Goal: Task Accomplishment & Management: Use online tool/utility

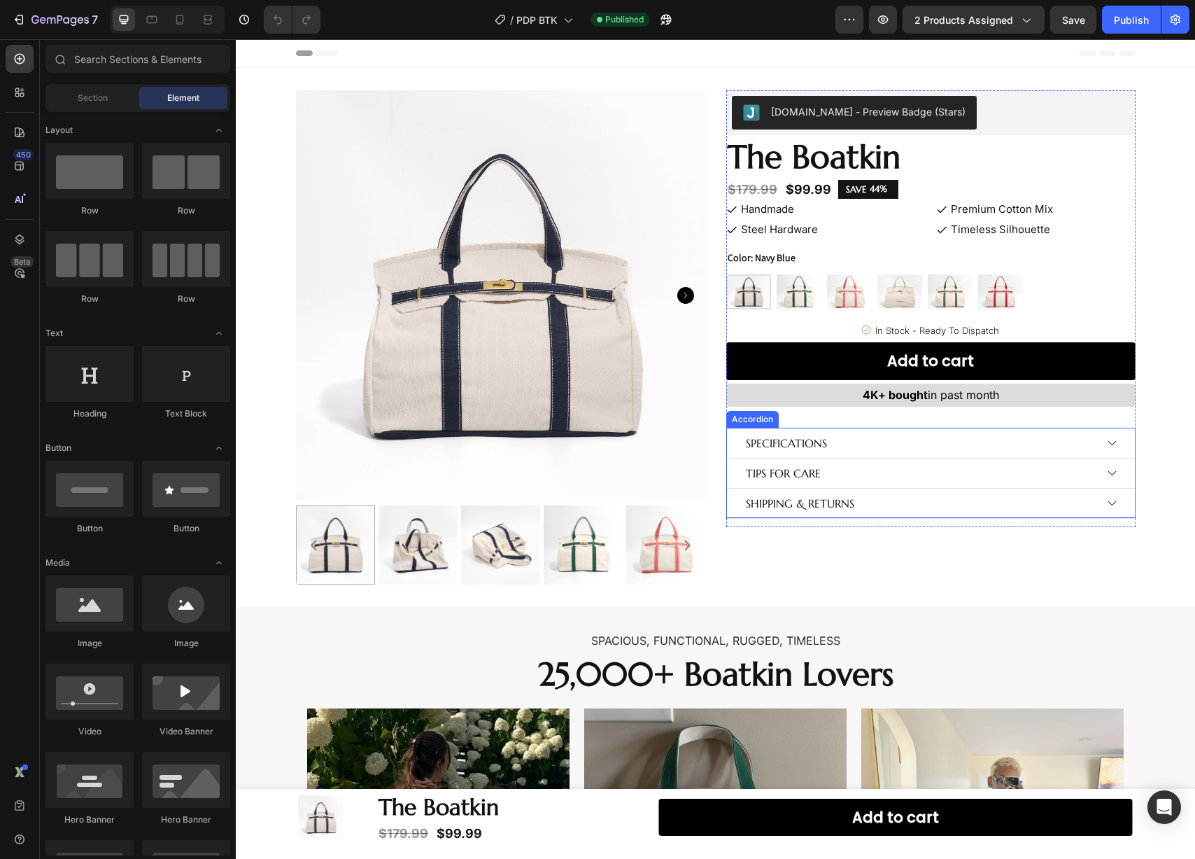
click at [1109, 442] on icon at bounding box center [1112, 443] width 8 height 4
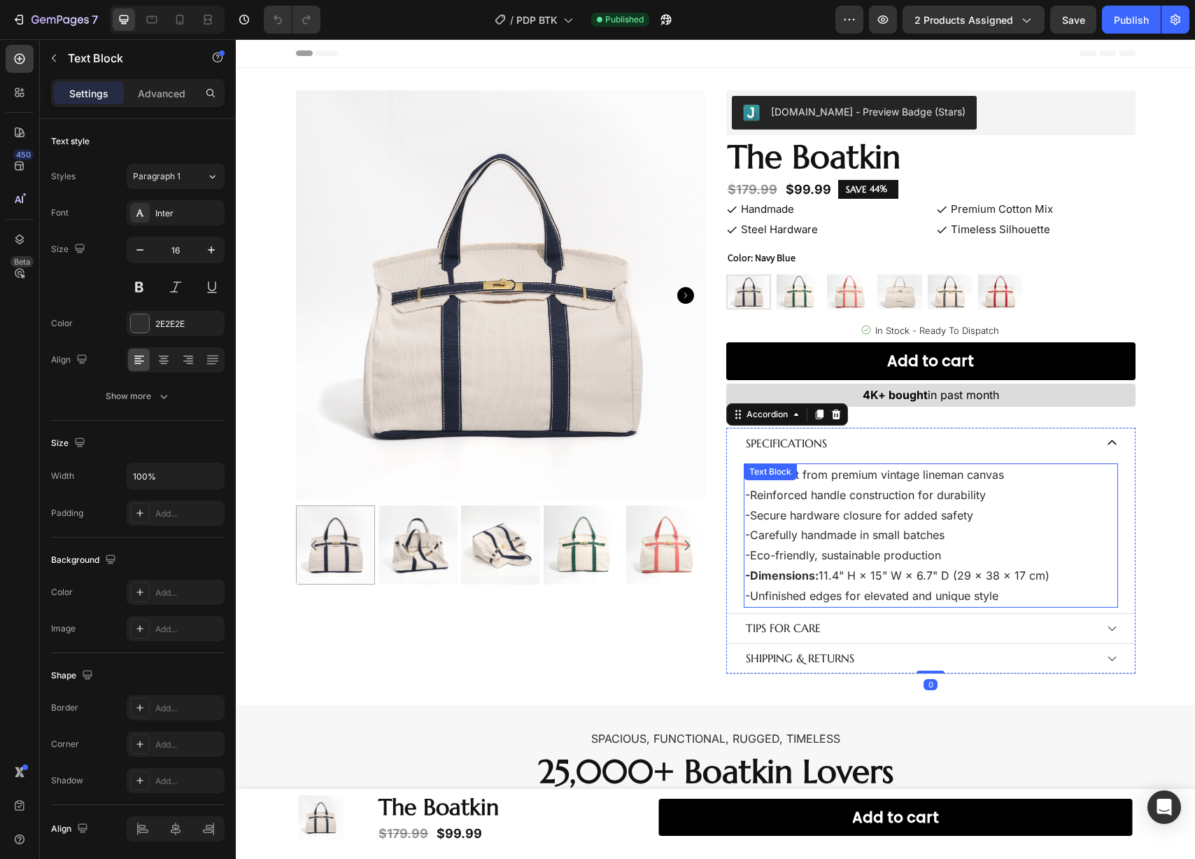
click at [907, 521] on p "-Secure hardware closure for added safety" at bounding box center [931, 515] width 372 height 20
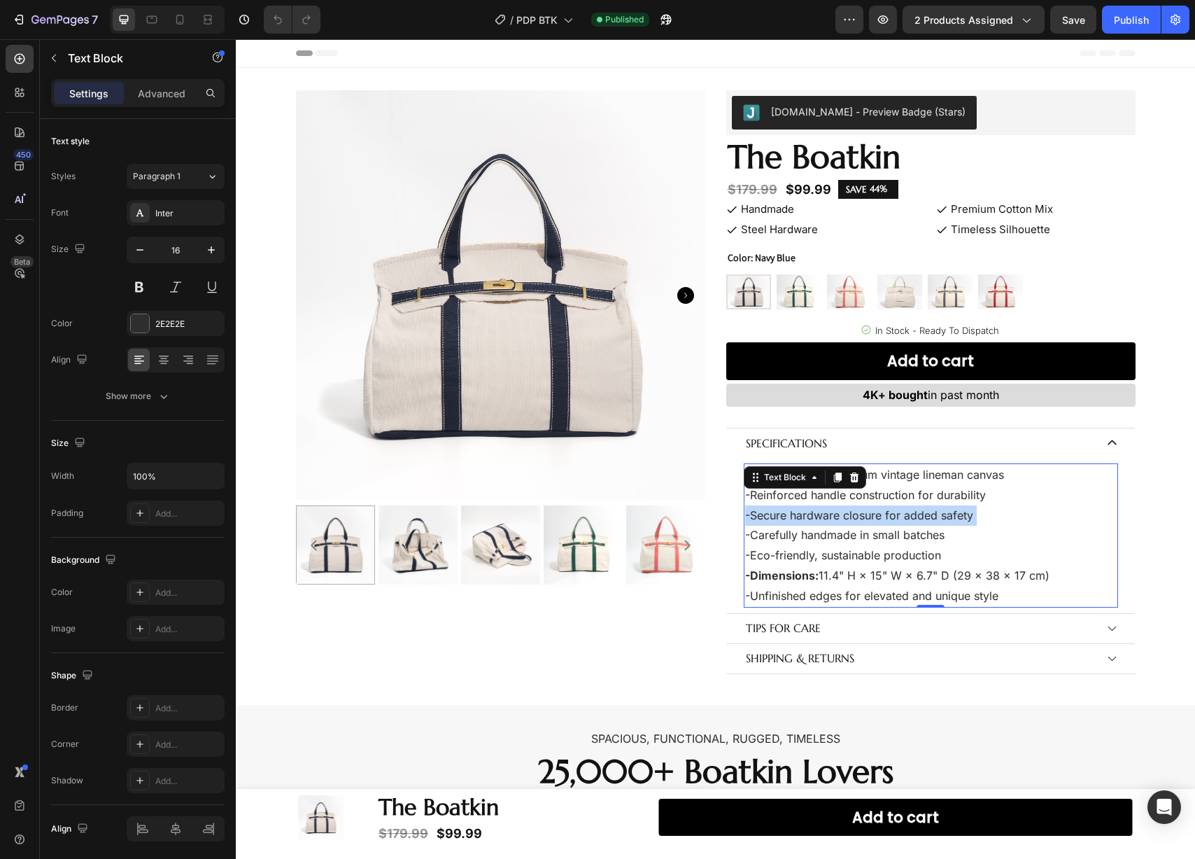
click at [907, 521] on p "-Secure hardware closure for added safety" at bounding box center [931, 515] width 372 height 20
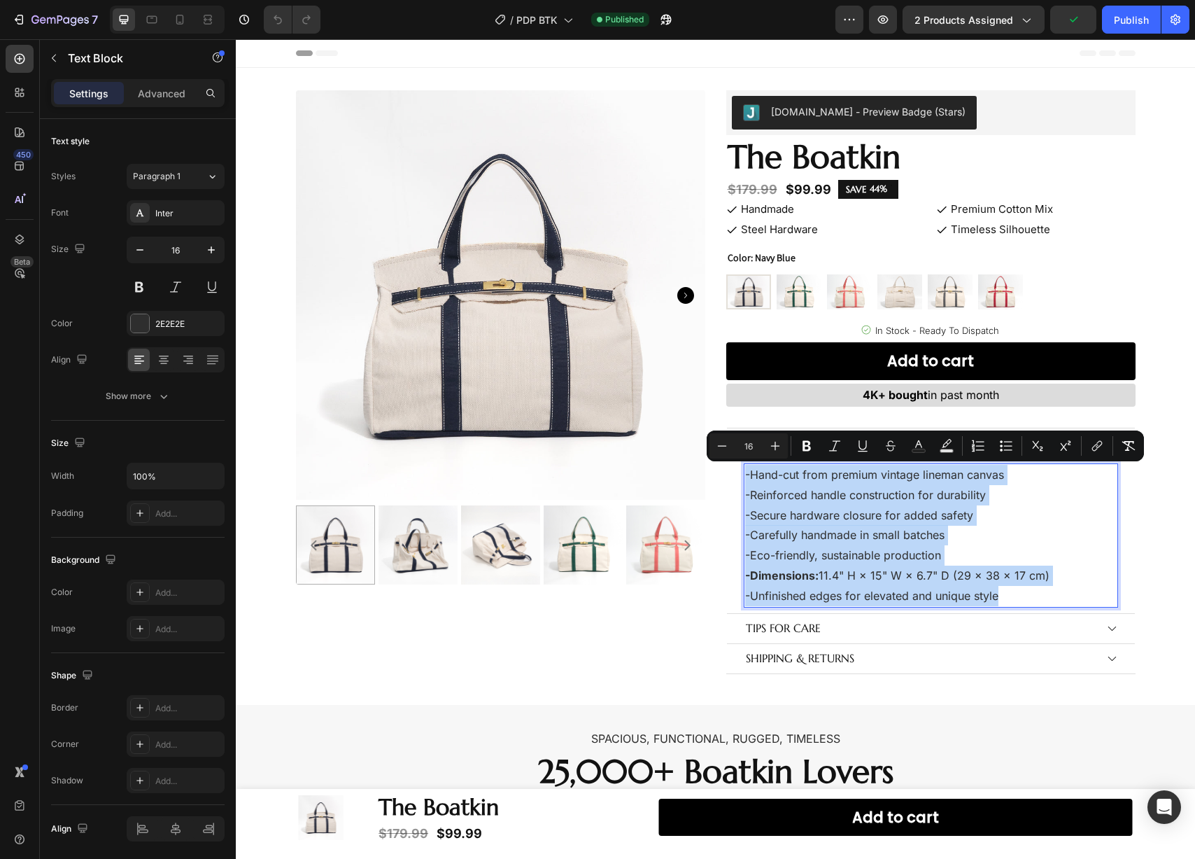
copy div "-Hand-cut from premium vintage lineman canvas -Reinforced handle construction f…"
click at [1009, 602] on p "-Dimensions: 11.4" H × 15" W × 6.7" D (29 × 38 × 17 cm) -Unfinished edges for e…" at bounding box center [931, 585] width 372 height 41
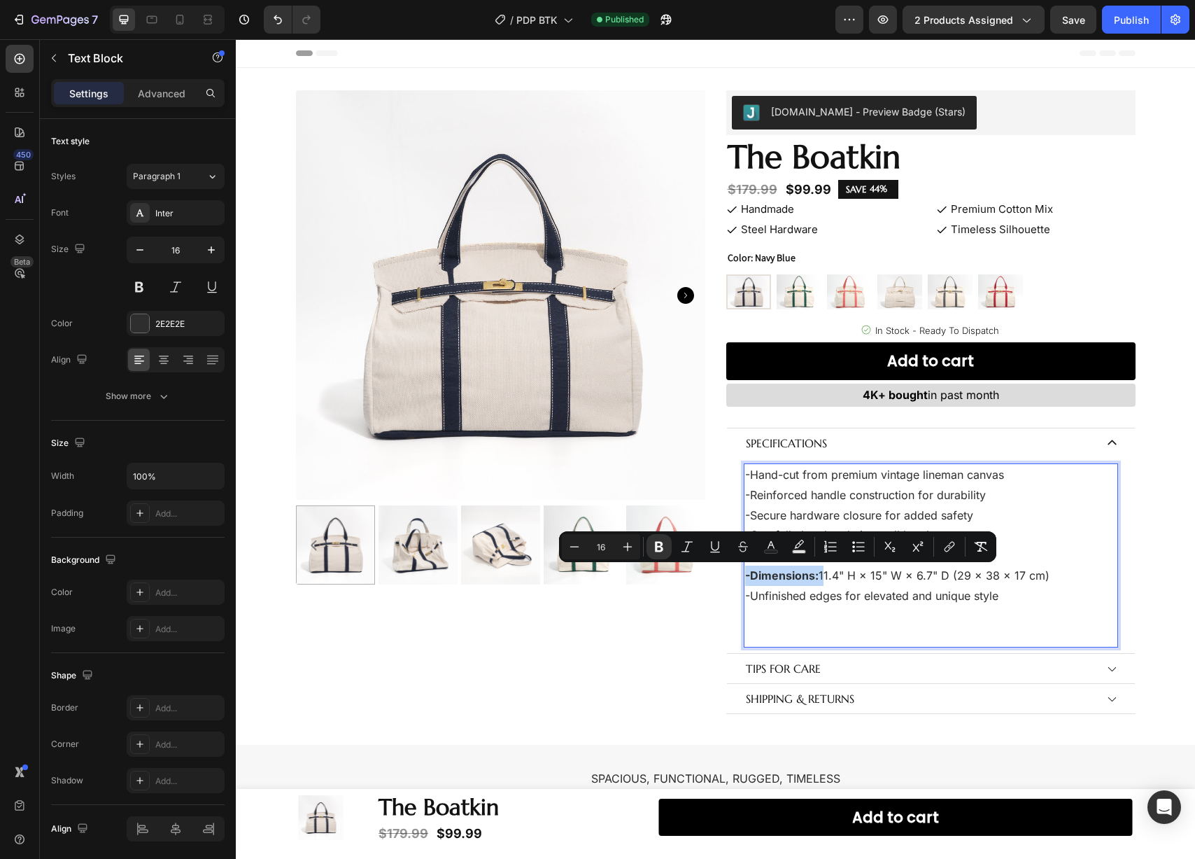
drag, startPoint x: 816, startPoint y: 577, endPoint x: 738, endPoint y: 575, distance: 78.4
click at [744, 575] on div "-Hand-cut from premium vintage lineman canvas -Reinforced handle construction f…" at bounding box center [931, 555] width 374 height 184
click at [663, 544] on icon "Editor contextual toolbar" at bounding box center [659, 546] width 14 height 14
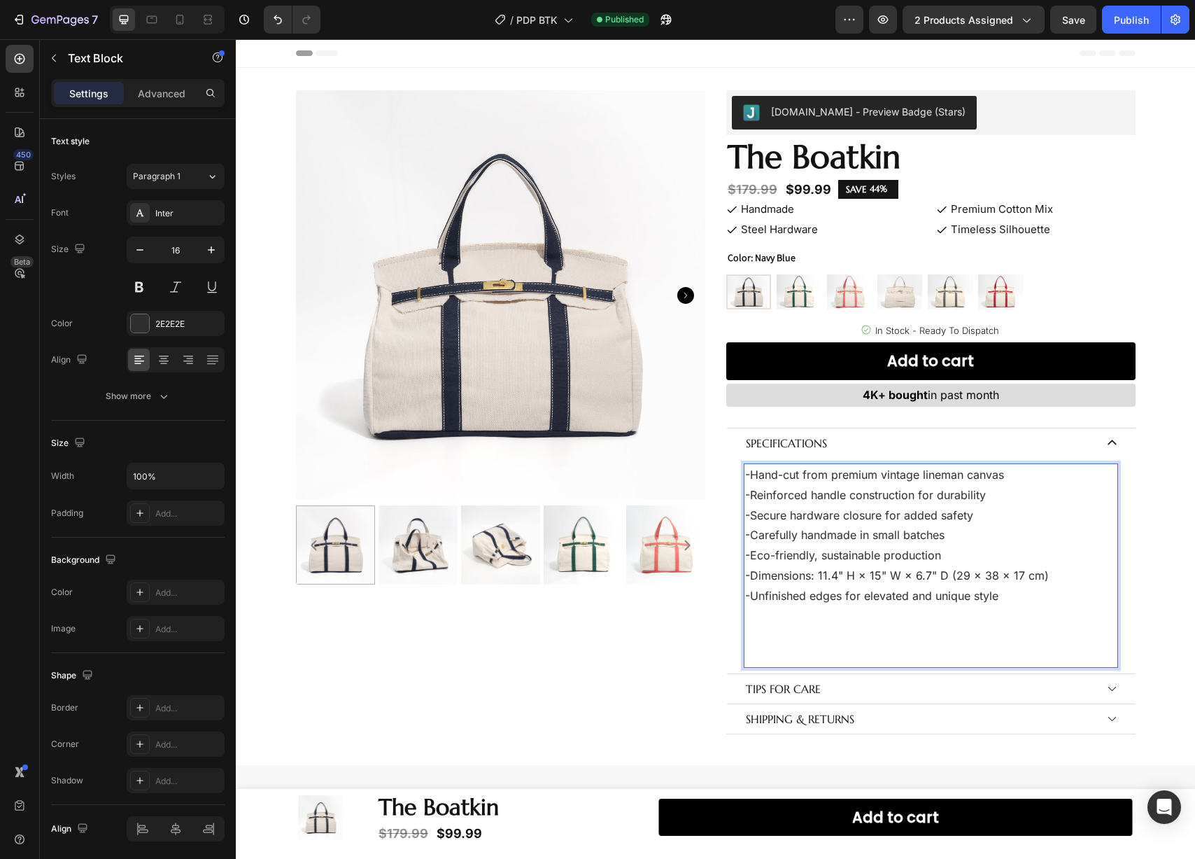
click at [845, 583] on p "-Dimensions: 11.4" H × 15" W × 6.7" D (29 × 38 × 17 cm) -Unfinished edges for e…" at bounding box center [931, 615] width 372 height 101
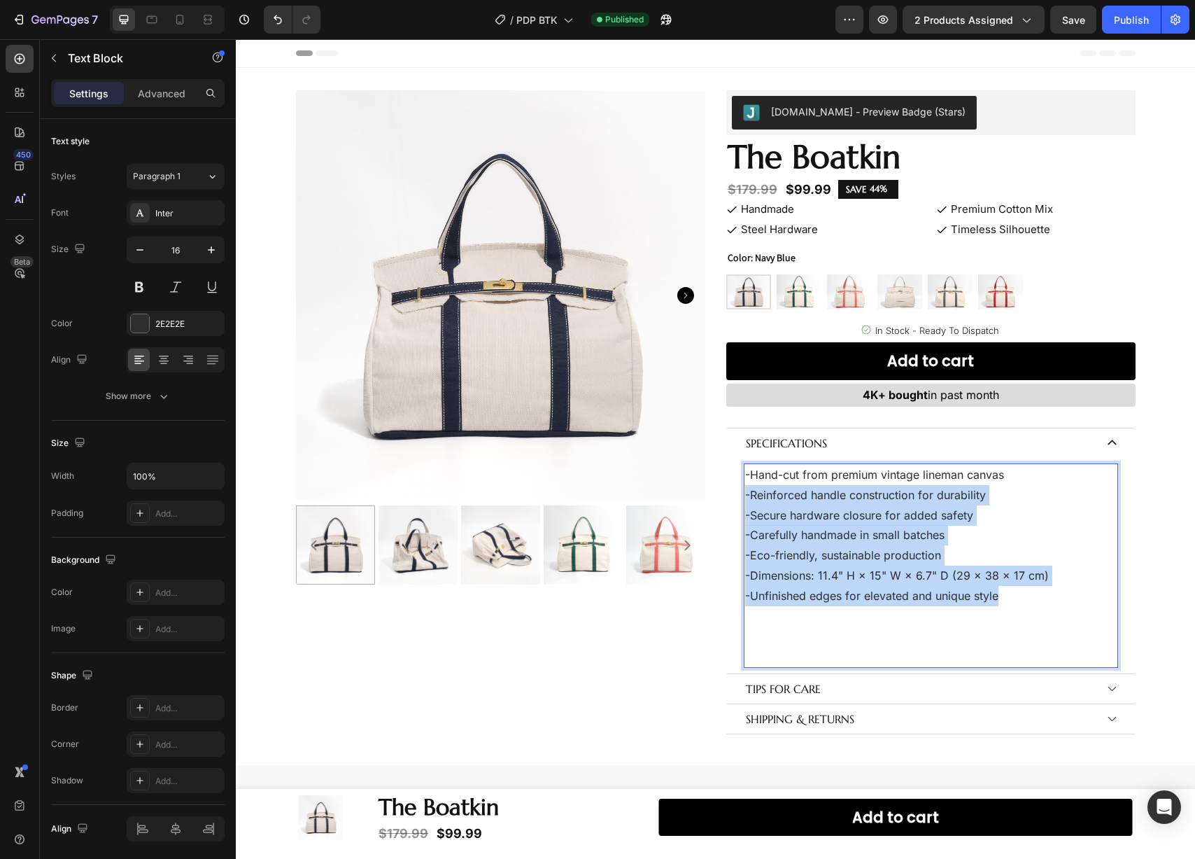
drag, startPoint x: 1017, startPoint y: 594, endPoint x: 738, endPoint y: 485, distance: 299.1
click at [744, 485] on div "-Hand-cut from premium vintage lineman canvas -Reinforced handle construction f…" at bounding box center [931, 565] width 374 height 204
drag, startPoint x: 826, startPoint y: 561, endPoint x: 967, endPoint y: 579, distance: 141.8
click at [827, 561] on p "-Eco-friendly, sustainable production" at bounding box center [931, 555] width 372 height 20
click at [1009, 580] on p "-Dimensions: 11.4" H × 15" W × 6.7" D (29 × 38 × 17 cm) -Unfinished edges for e…" at bounding box center [931, 615] width 372 height 101
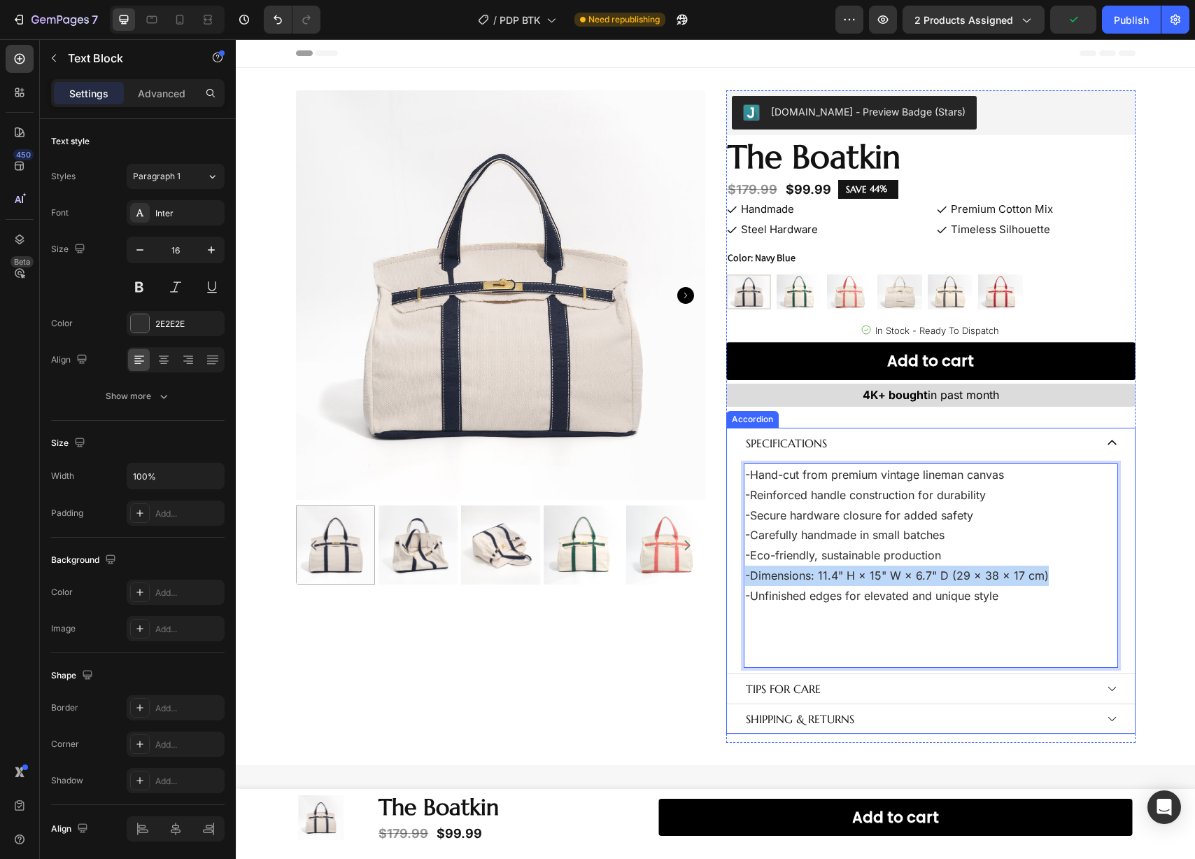
drag, startPoint x: 1029, startPoint y: 572, endPoint x: 734, endPoint y: 571, distance: 294.6
click at [734, 571] on div "-Hand-cut from premium vintage lineman canvas -Reinforced handle construction f…" at bounding box center [931, 566] width 408 height 216
copy p "-Dimensions: 11.4" H × 15" W × 6.7" D (29 × 38 × 17 cm)"
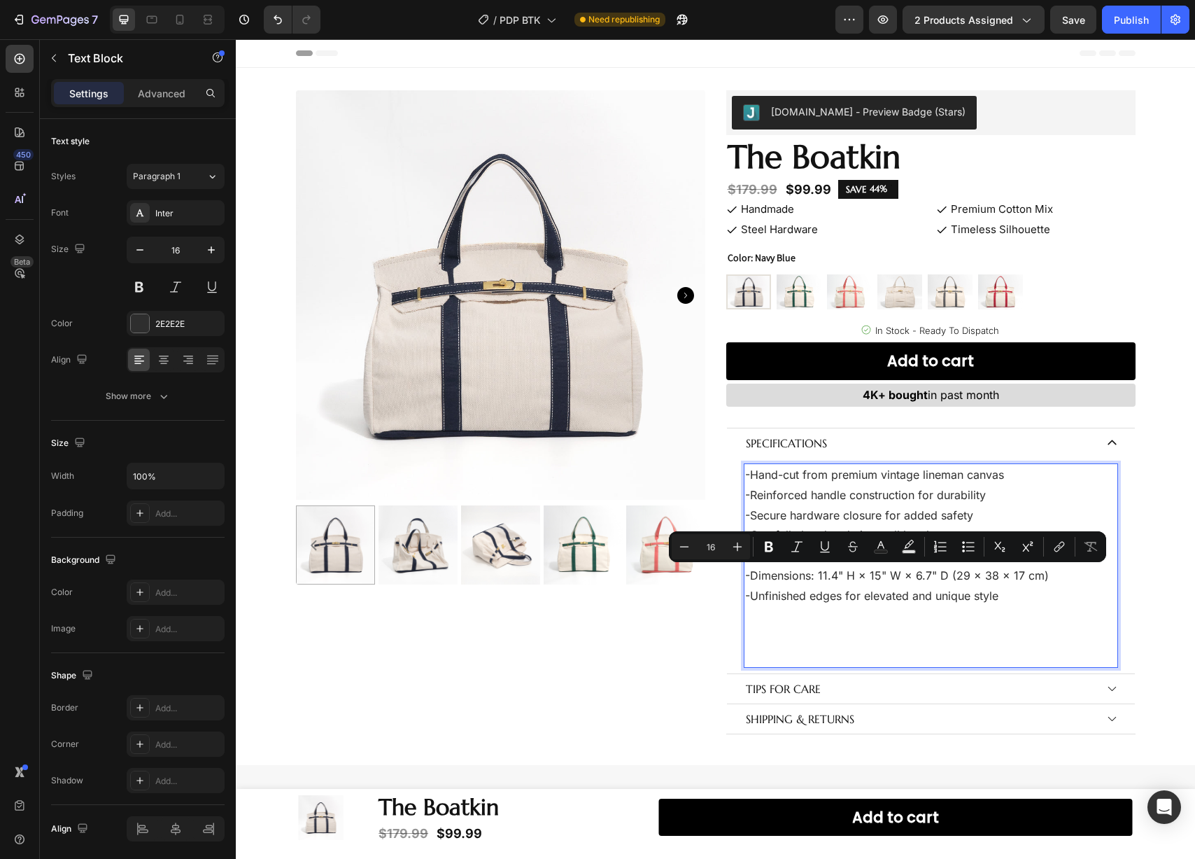
click at [768, 604] on p "-Dimensions: 11.4" H × 15" W × 6.7" D (29 × 38 × 17 cm) -Unfinished edges for e…" at bounding box center [931, 615] width 372 height 101
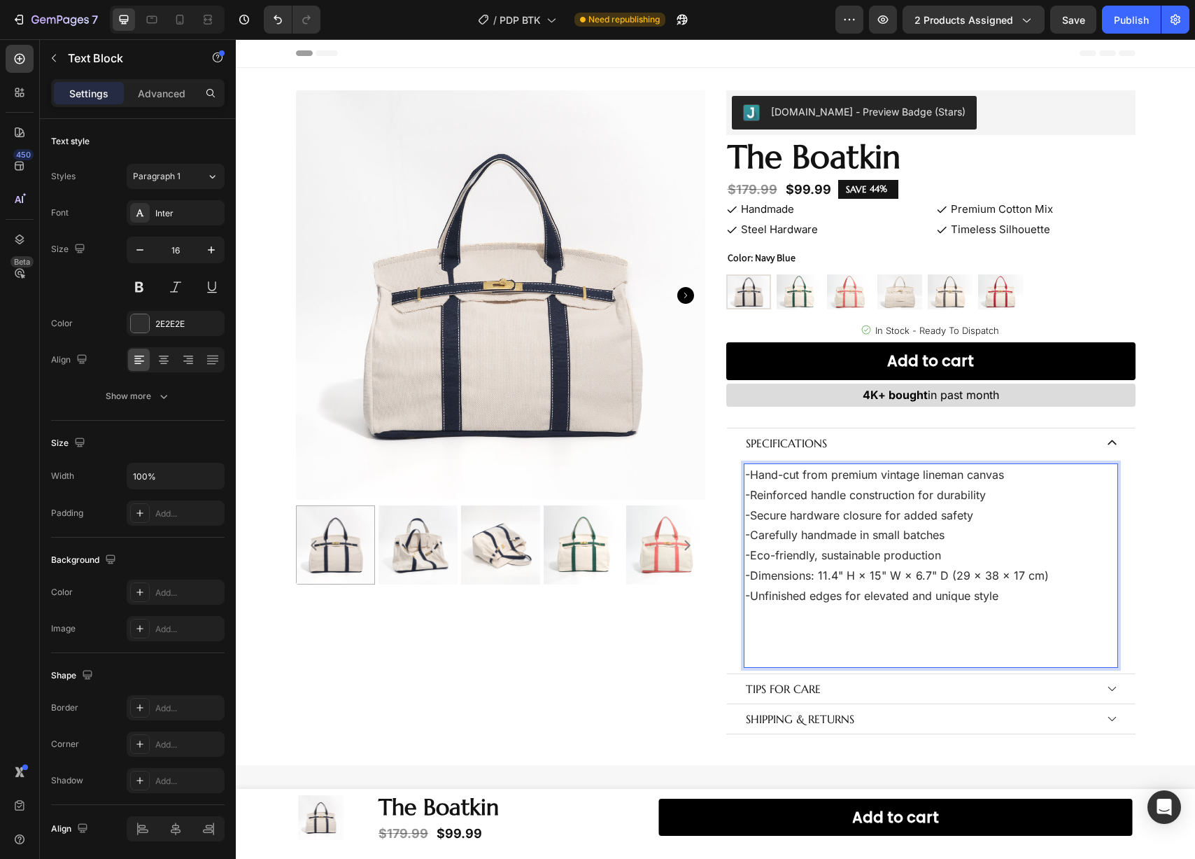
click at [769, 608] on p "-Dimensions: 11.4" H × 15" W × 6.7" D (29 × 38 × 17 cm) -Unfinished edges for e…" at bounding box center [931, 615] width 372 height 101
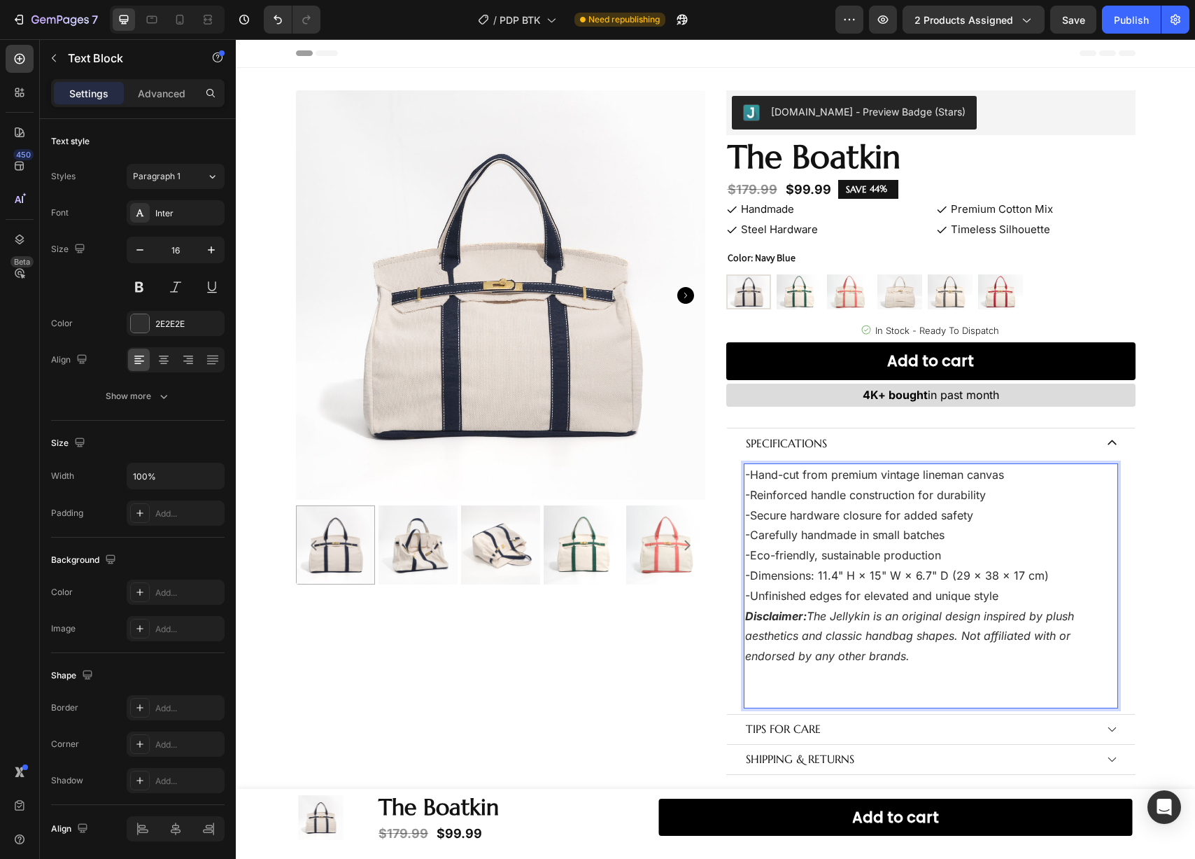
click at [1017, 596] on p "-Dimensions: 11.4" H × 15" W × 6.7" D (29 × 38 × 17 cm) -Unfinished edges for e…" at bounding box center [931, 635] width 372 height 141
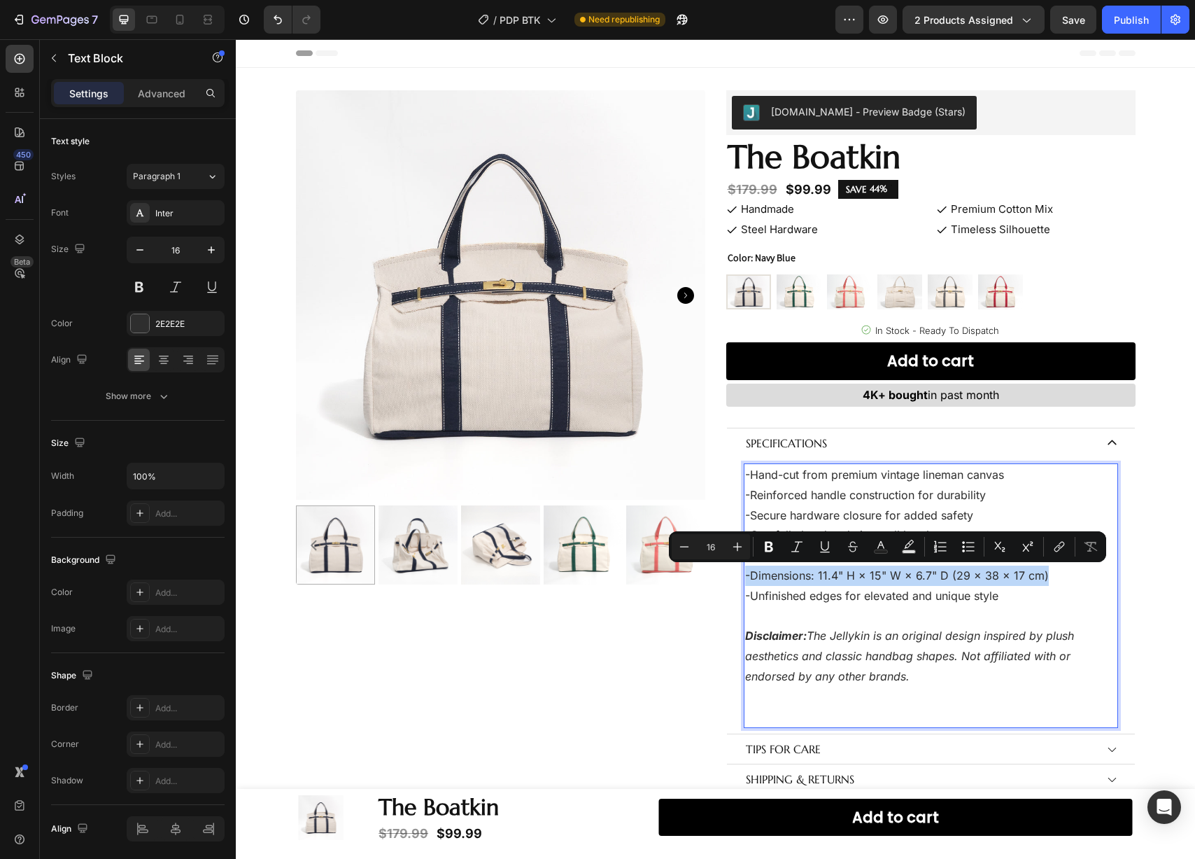
drag, startPoint x: 1043, startPoint y: 572, endPoint x: 738, endPoint y: 582, distance: 305.9
click at [744, 582] on div "-Hand-cut from premium vintage lineman canvas -Reinforced handle construction f…" at bounding box center [931, 595] width 374 height 264
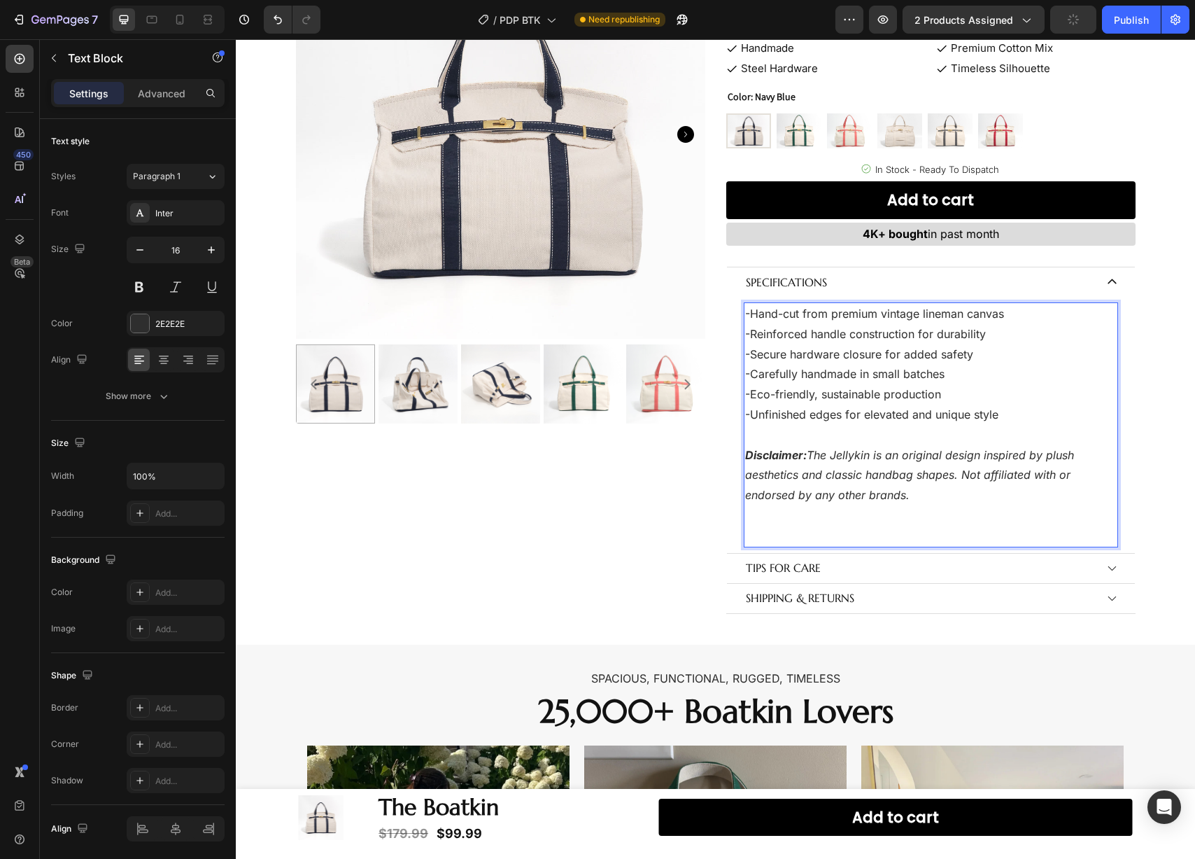
scroll to position [162, 0]
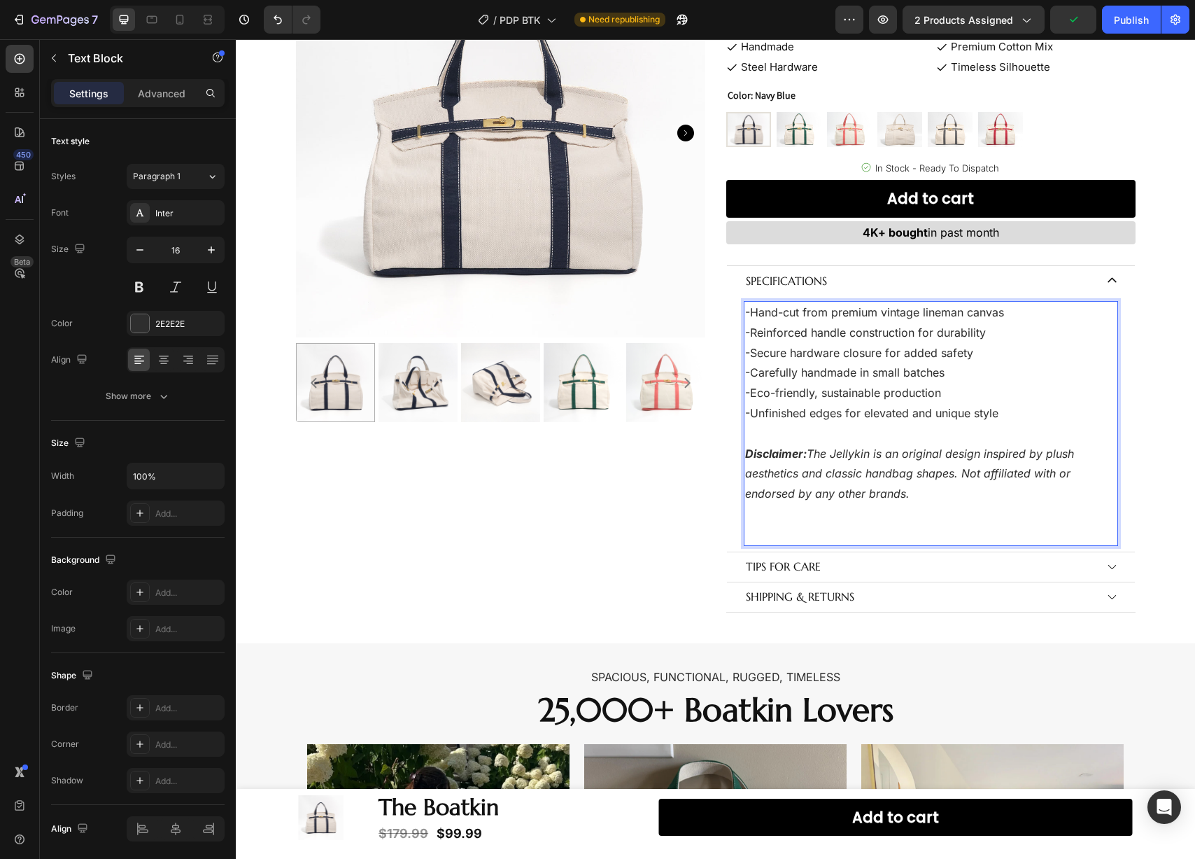
click at [922, 509] on p "-Eco-friendly, sustainable production -Unfinished edges for elevated and unique…" at bounding box center [931, 463] width 372 height 161
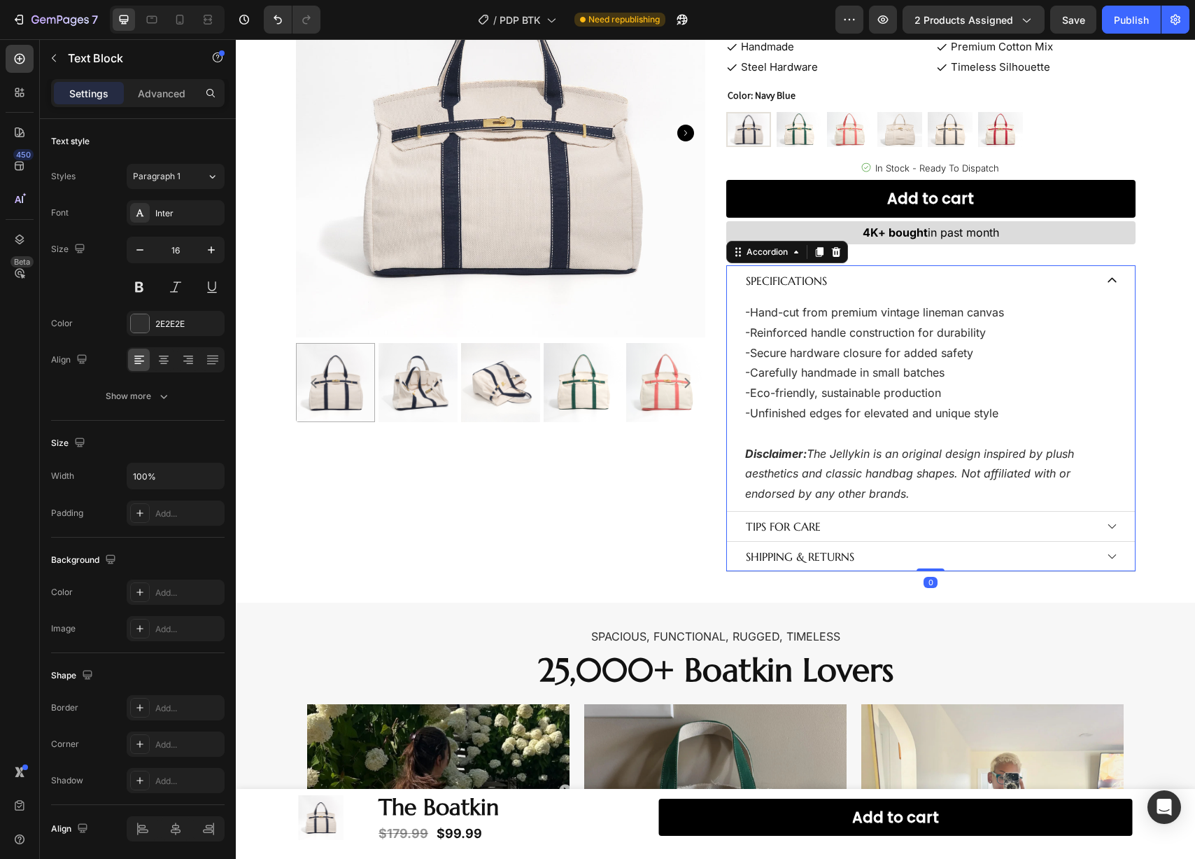
click at [1106, 278] on icon at bounding box center [1112, 280] width 12 height 12
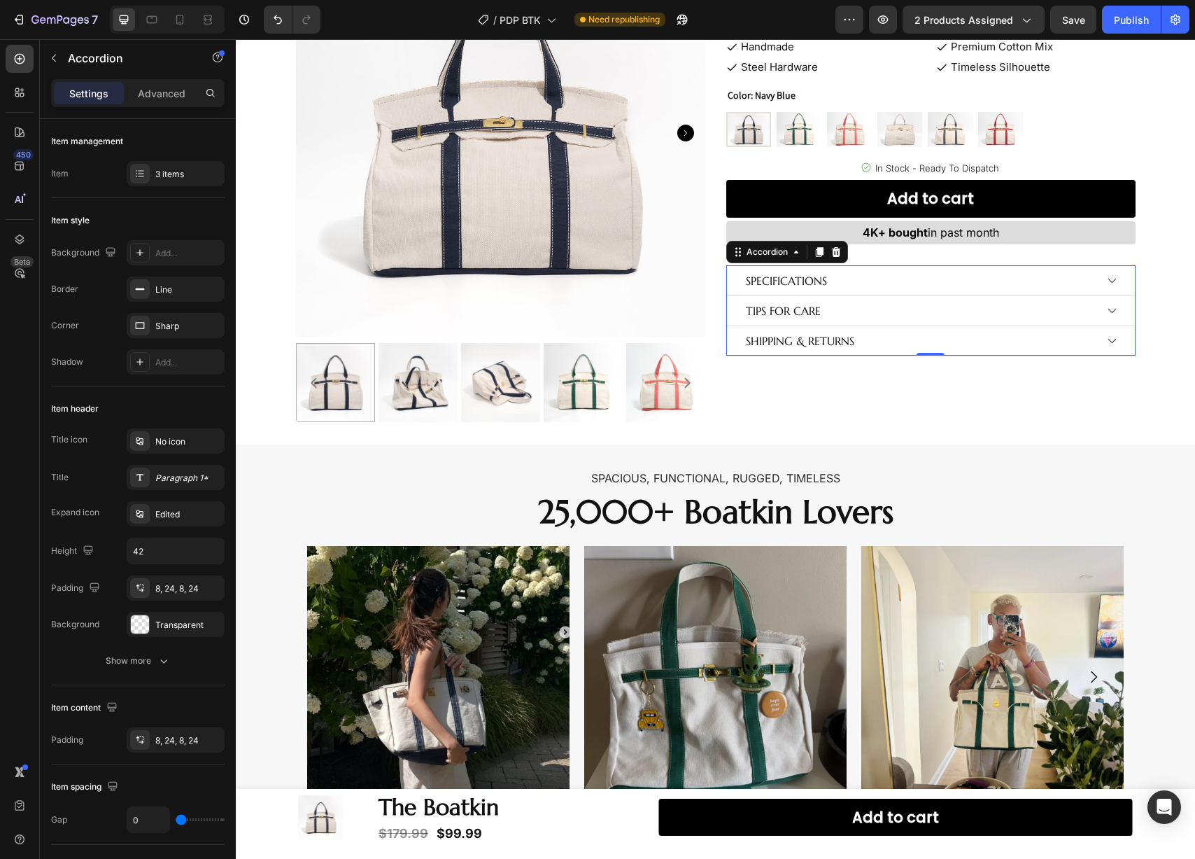
click at [809, 308] on p "TIPS FOR CARE" at bounding box center [783, 311] width 75 height 20
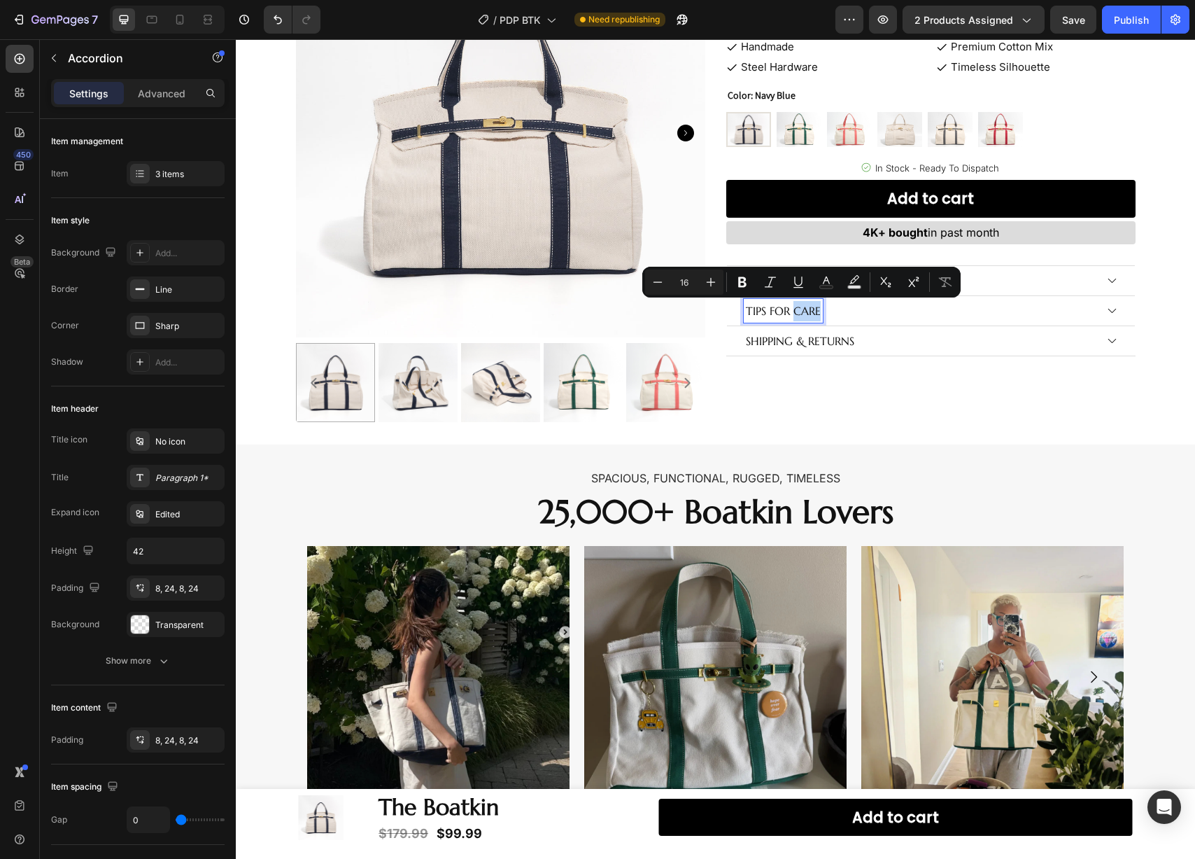
click at [1082, 310] on div "TIPS FOR CARE" at bounding box center [919, 311] width 351 height 24
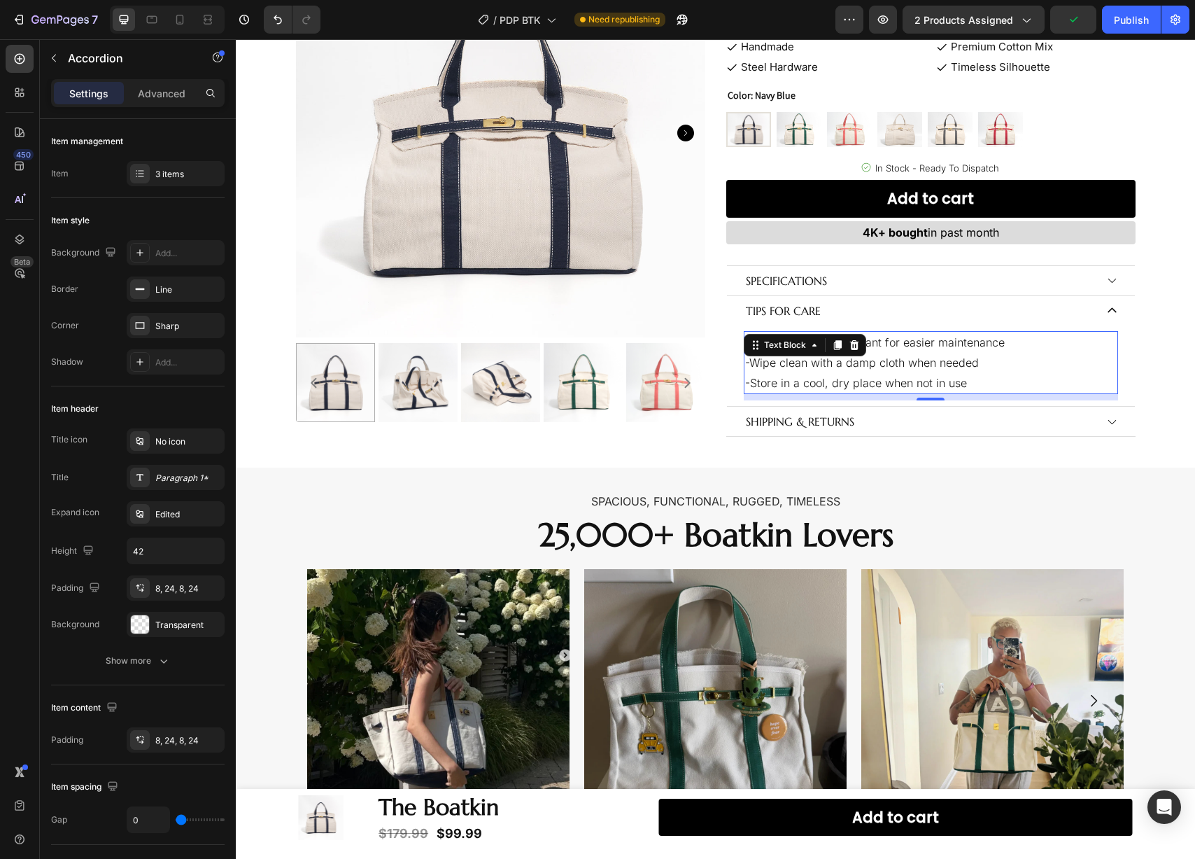
click at [919, 358] on p "-Wipe clean with a damp cloth when needed" at bounding box center [931, 363] width 372 height 20
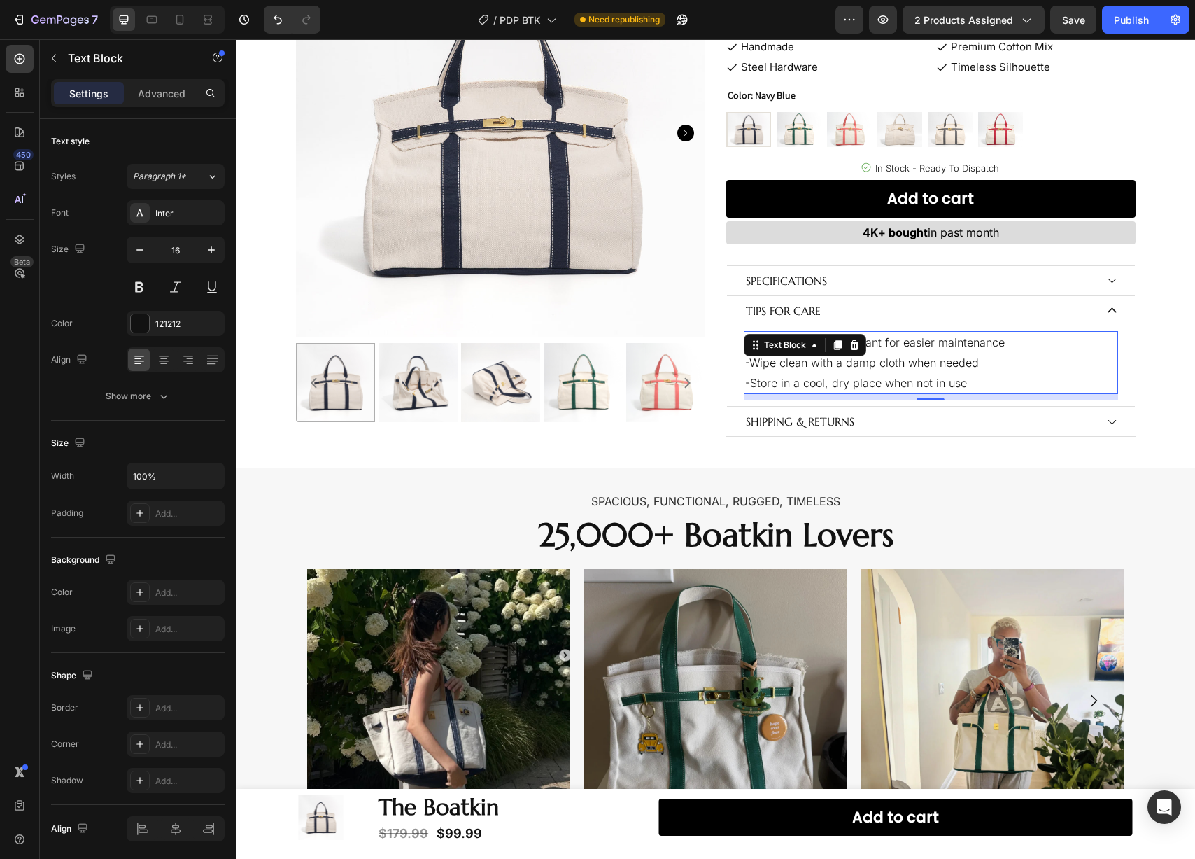
click at [898, 359] on p "-Wipe clean with a damp cloth when needed" at bounding box center [931, 363] width 372 height 20
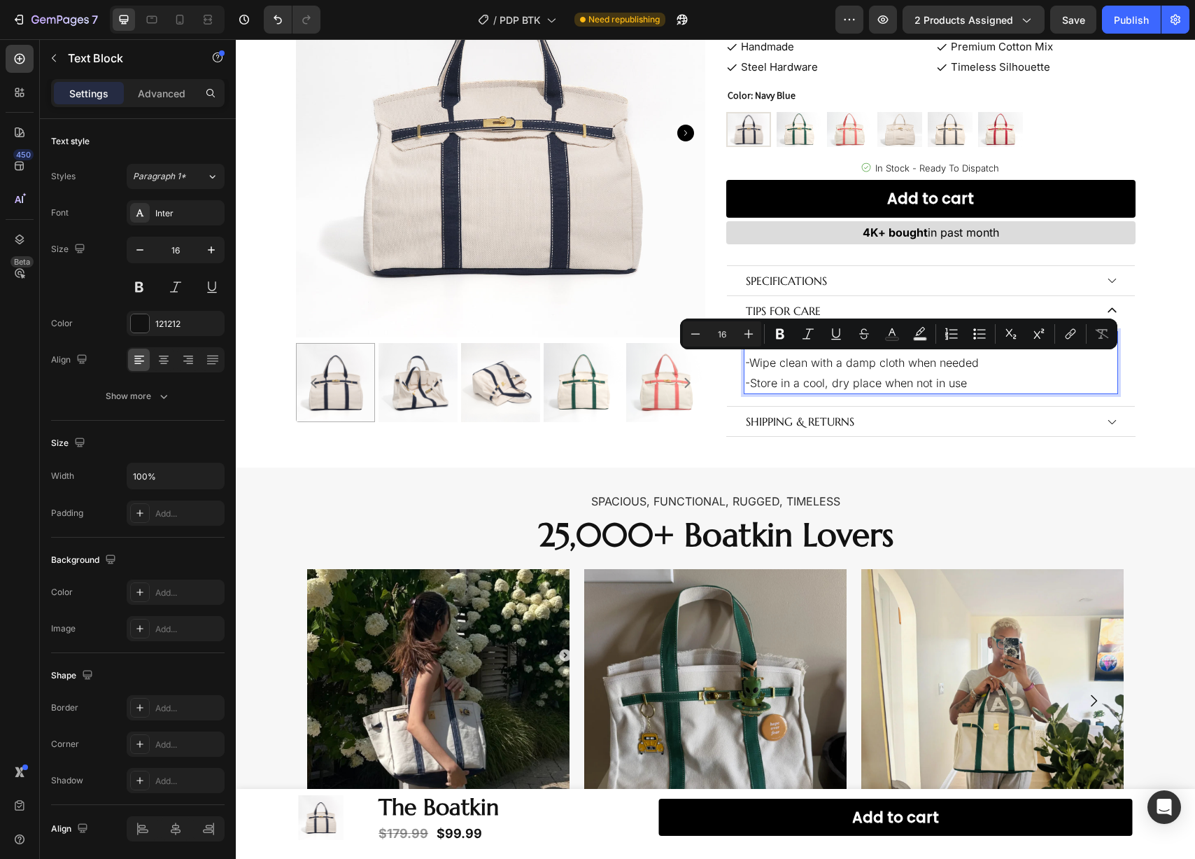
click at [763, 355] on p "-Wipe clean with a damp cloth when needed" at bounding box center [931, 363] width 372 height 20
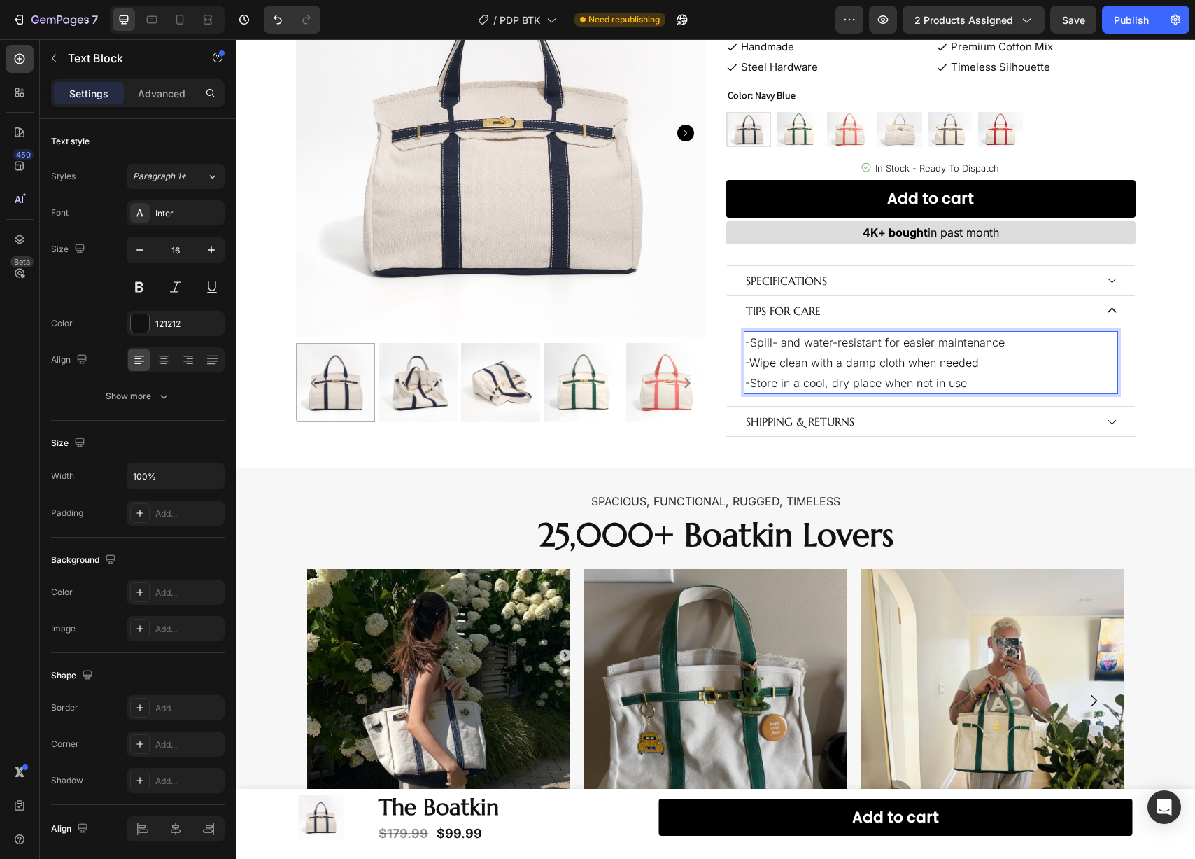
click at [745, 340] on p "-Spill- and water-resistant for easier maintenance" at bounding box center [931, 342] width 372 height 20
click at [745, 341] on p "-Spill- and water-resistant for easier maintenance" at bounding box center [931, 342] width 372 height 20
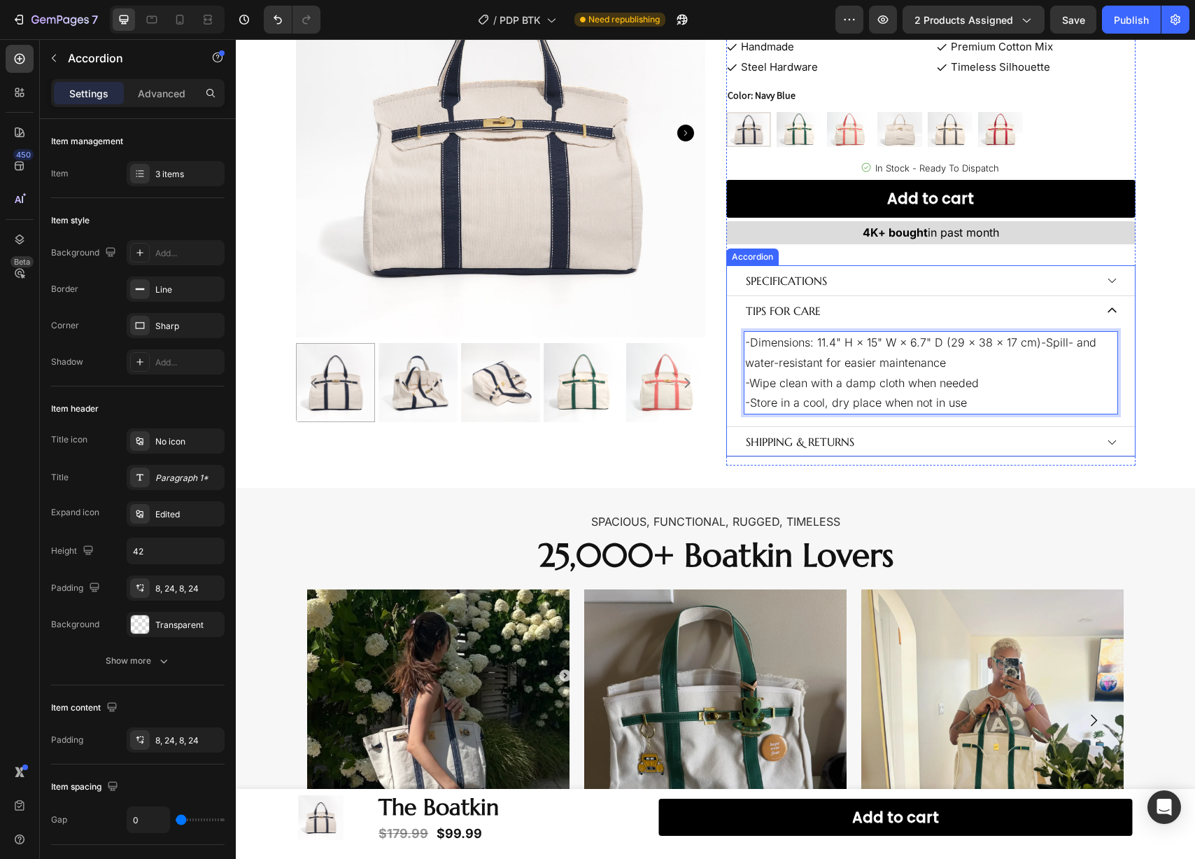
click at [778, 312] on p "TIPS FOR CARE" at bounding box center [783, 311] width 75 height 20
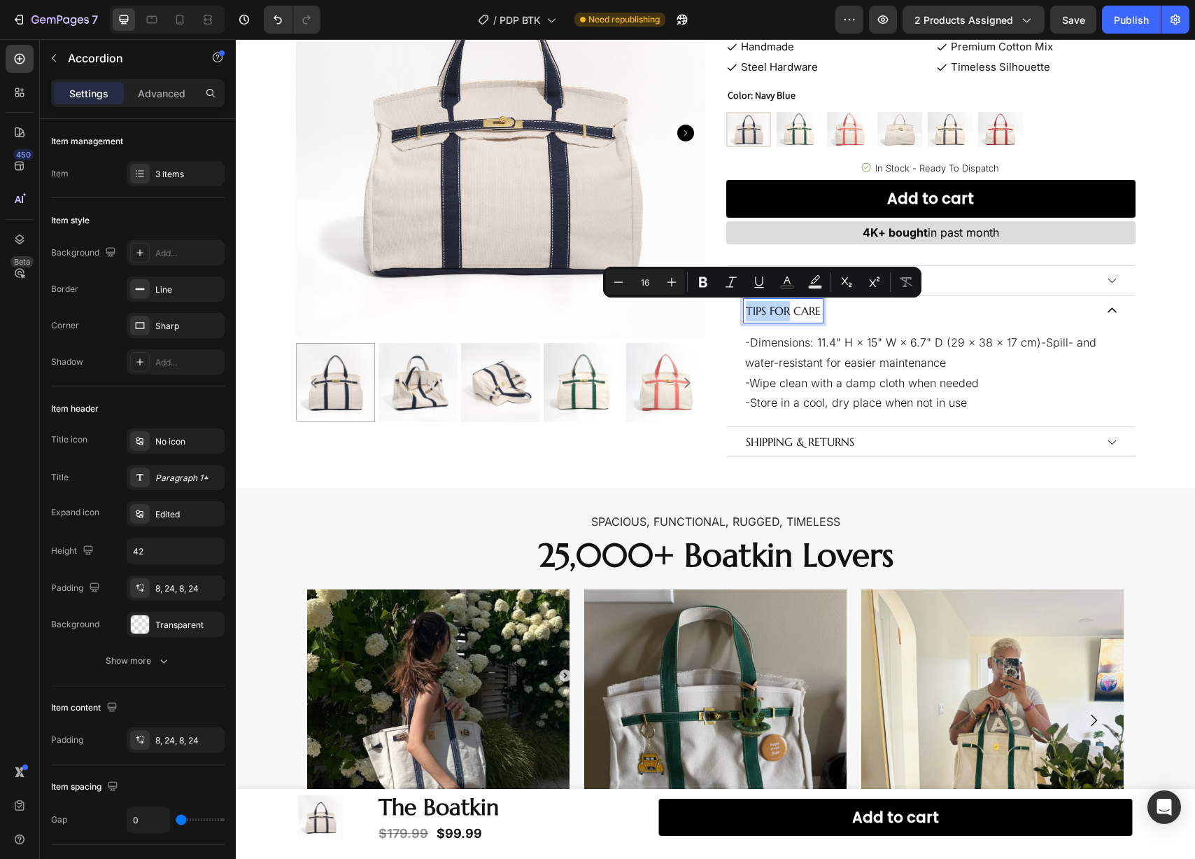
drag, startPoint x: 784, startPoint y: 311, endPoint x: 740, endPoint y: 311, distance: 44.1
click at [746, 311] on p "TIPS FOR CARE" at bounding box center [783, 311] width 75 height 20
click at [775, 313] on p "TIPS FOR CARE" at bounding box center [783, 311] width 75 height 20
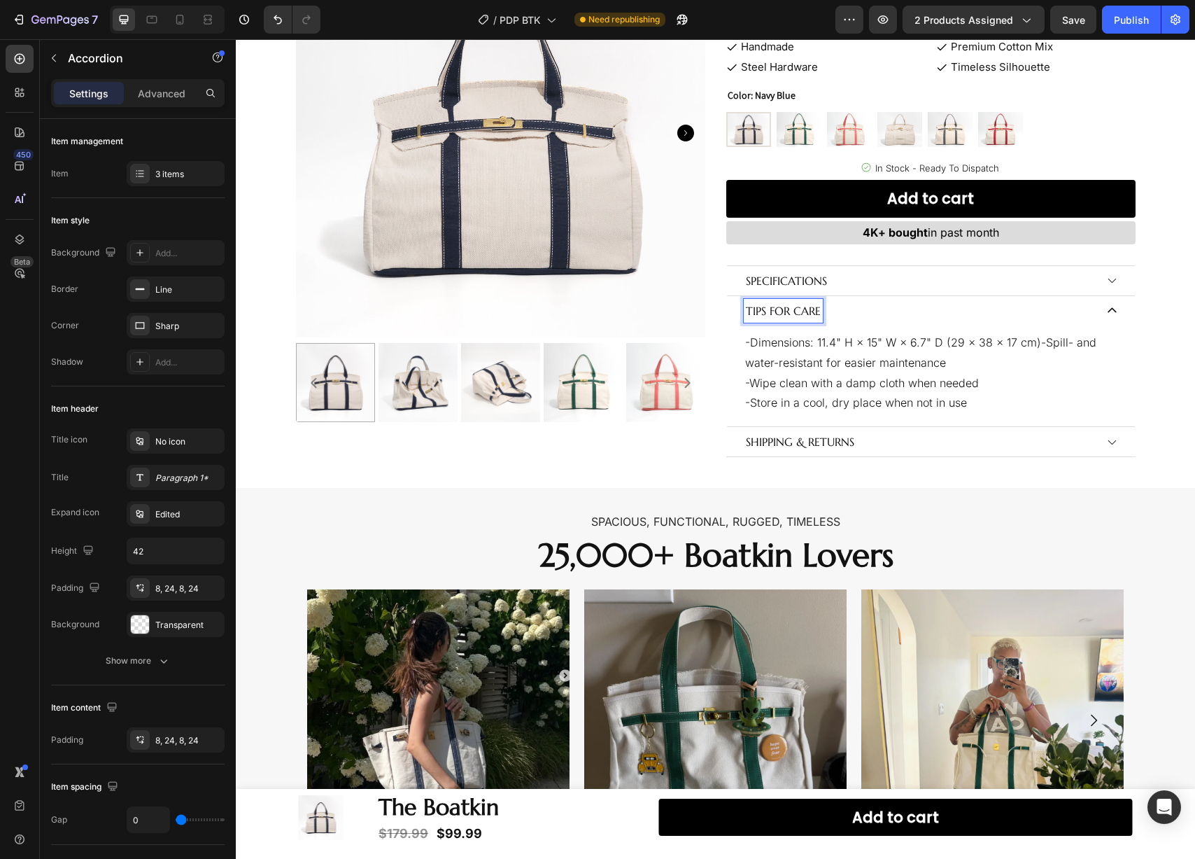
click at [793, 283] on p "Specifications" at bounding box center [786, 281] width 81 height 20
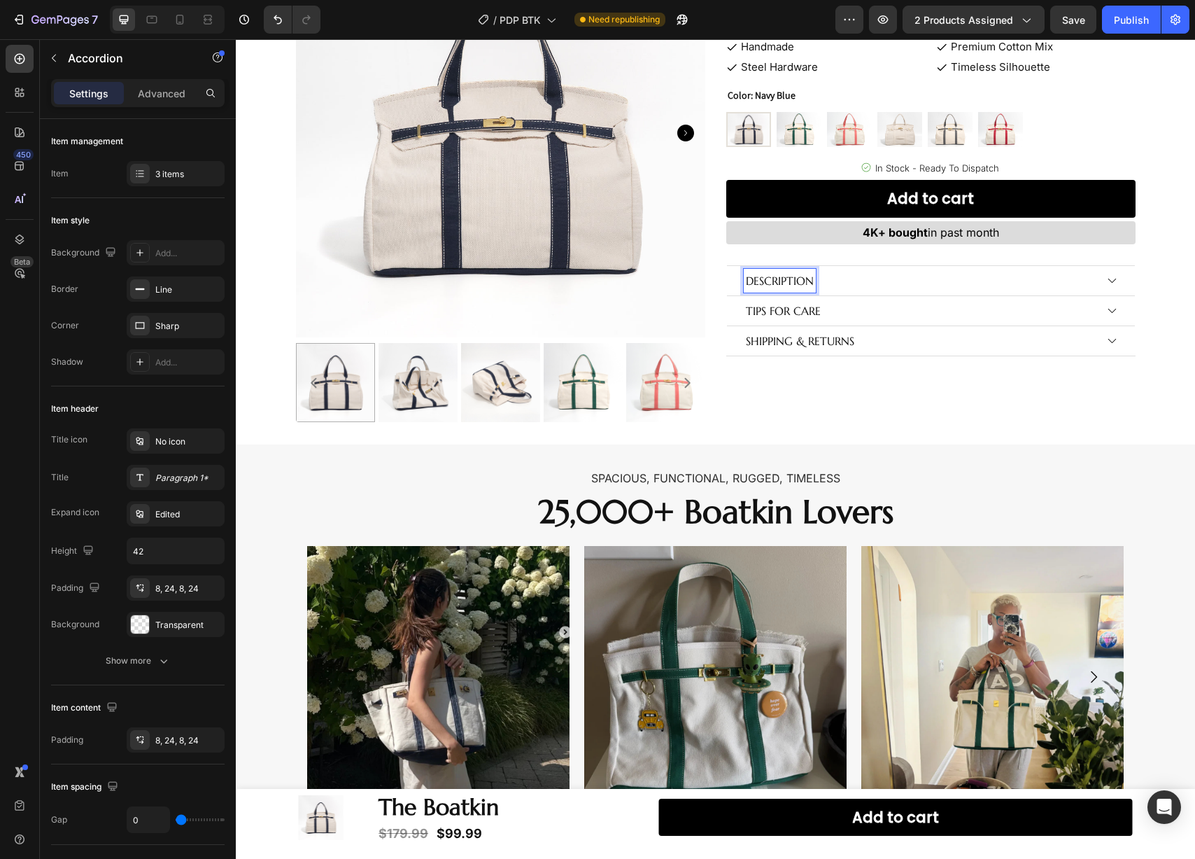
click at [795, 302] on p "TIPS FOR CARE" at bounding box center [783, 311] width 75 height 20
click at [785, 309] on p "TIPS FOR CARE" at bounding box center [783, 311] width 75 height 20
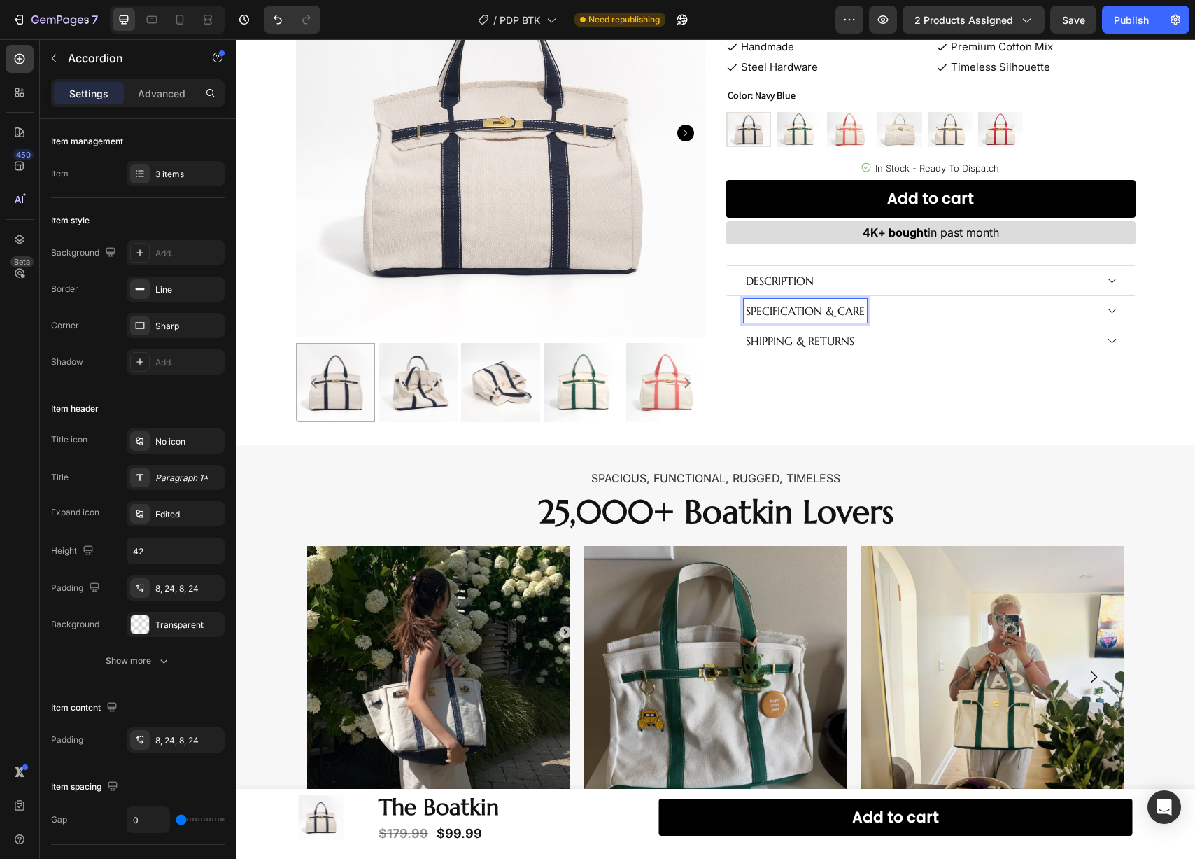
click at [1021, 326] on div "SHIPPING & RETURNS" at bounding box center [931, 340] width 408 height 29
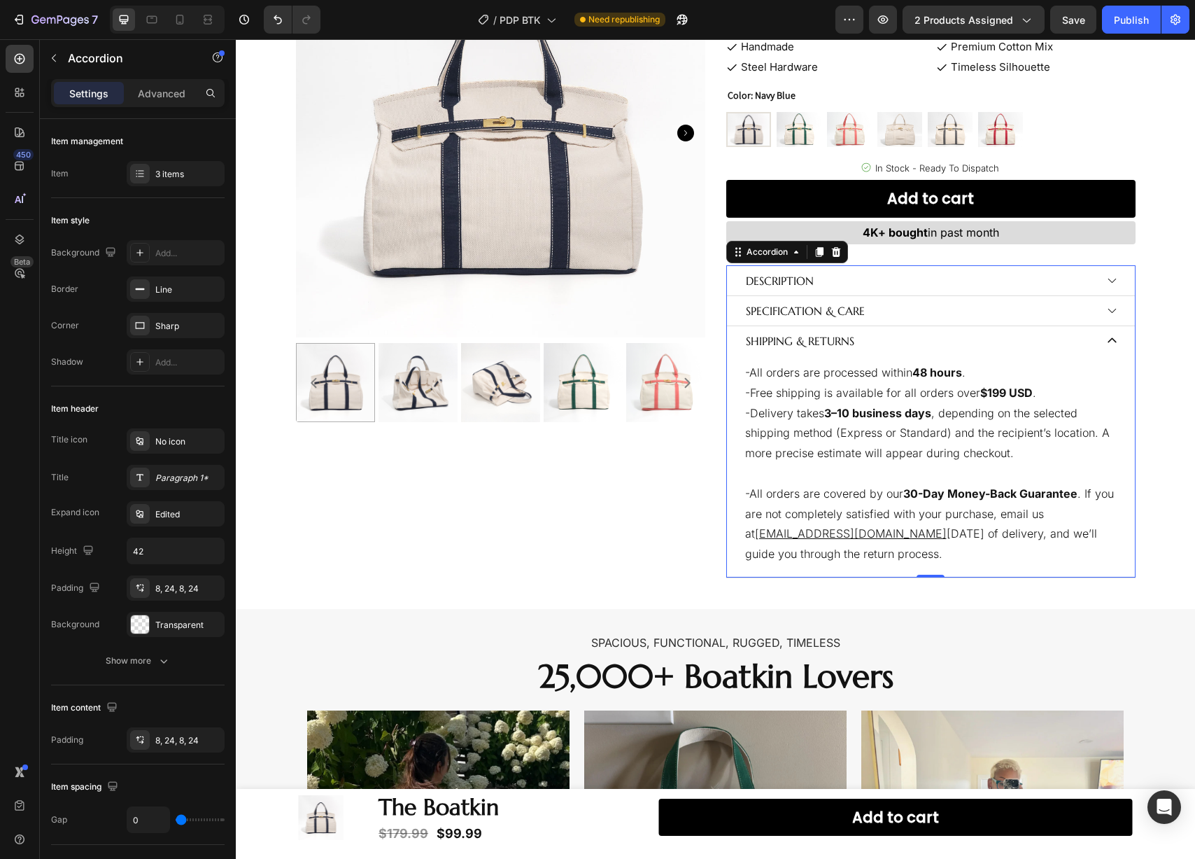
click at [1106, 337] on icon at bounding box center [1112, 340] width 12 height 12
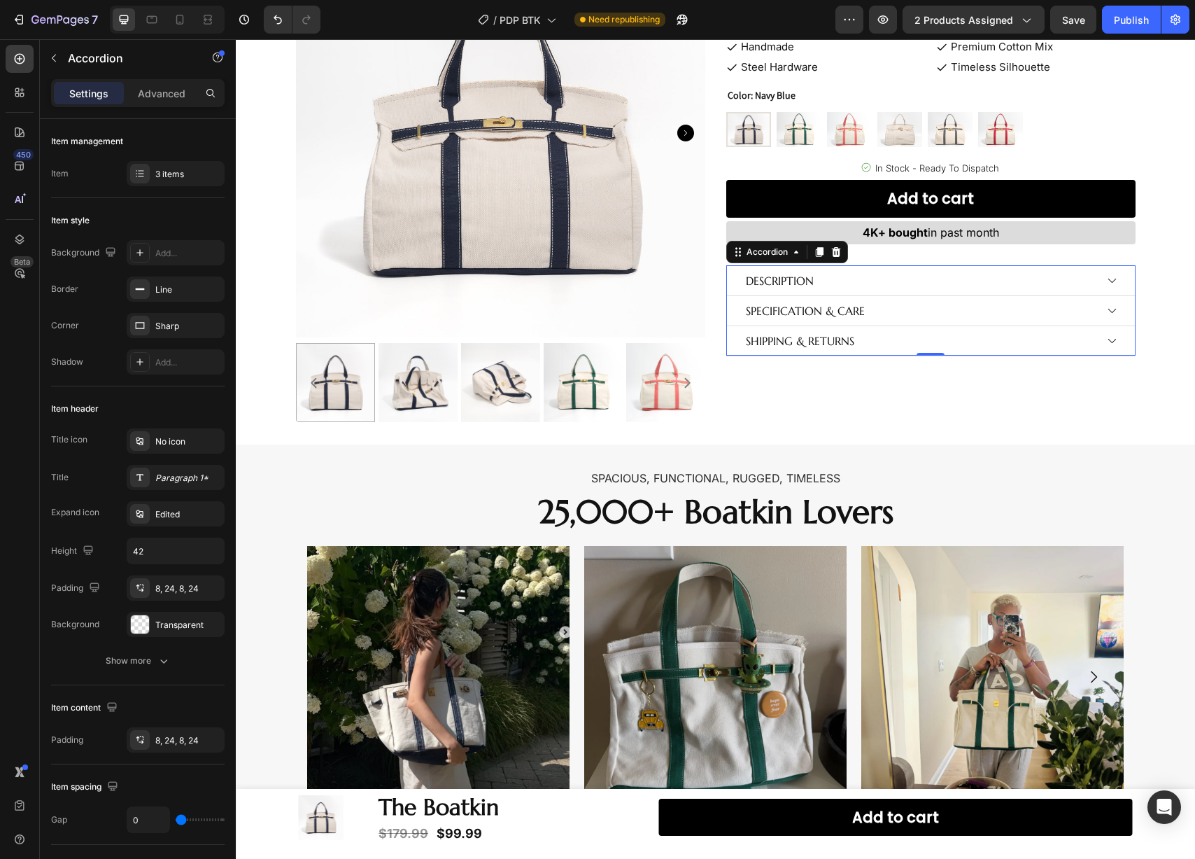
click at [1106, 304] on icon at bounding box center [1112, 310] width 12 height 12
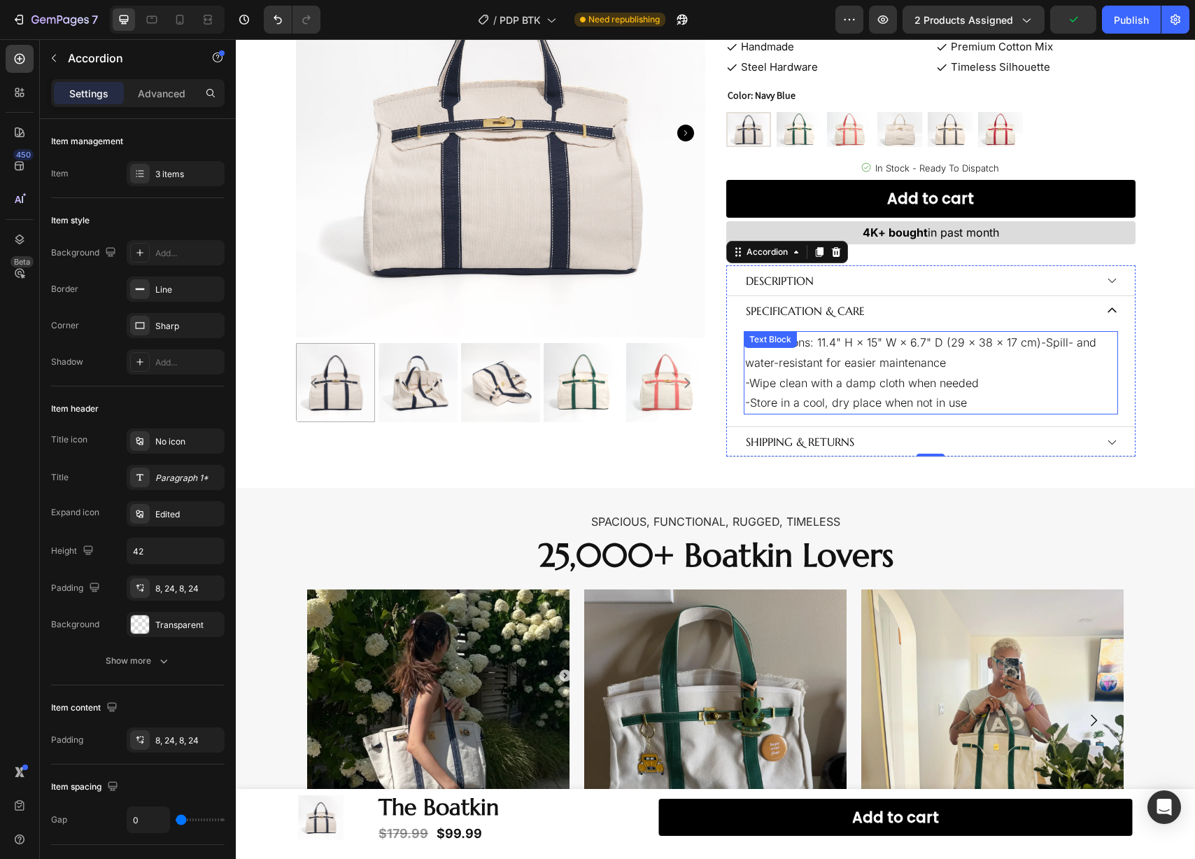
click at [833, 360] on p "-Dimensions: 11.4" H × 15" W × 6.7" D (29 × 38 × 17 cm)-Spill- and water-resist…" at bounding box center [931, 352] width 372 height 41
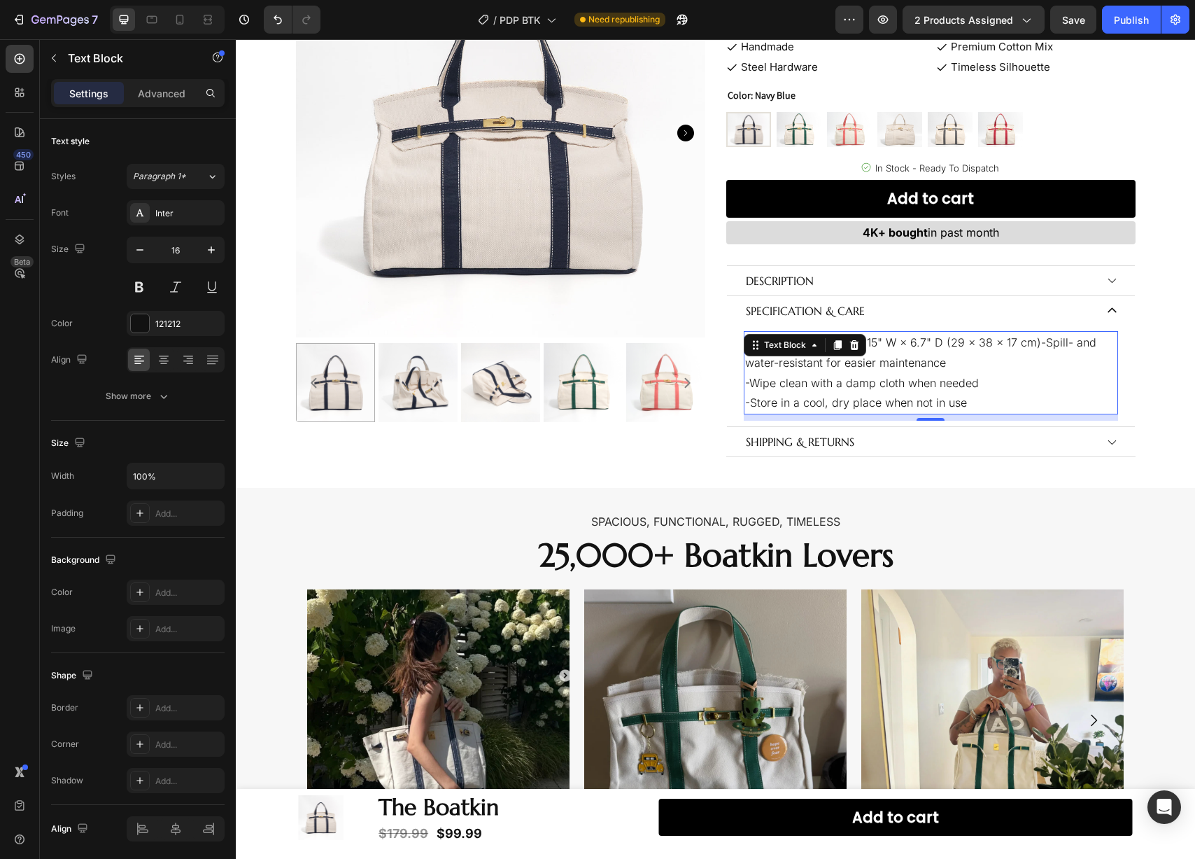
click at [1036, 341] on p "-Dimensions: 11.4" H × 15" W × 6.7" D (29 × 38 × 17 cm)-Spill- and water-resist…" at bounding box center [931, 352] width 372 height 41
click at [1031, 344] on p "-Dimensions: 11.4" H × 15" W × 6.7" D (29 × 38 × 17 cm)-Spill- and water-resist…" at bounding box center [931, 352] width 372 height 41
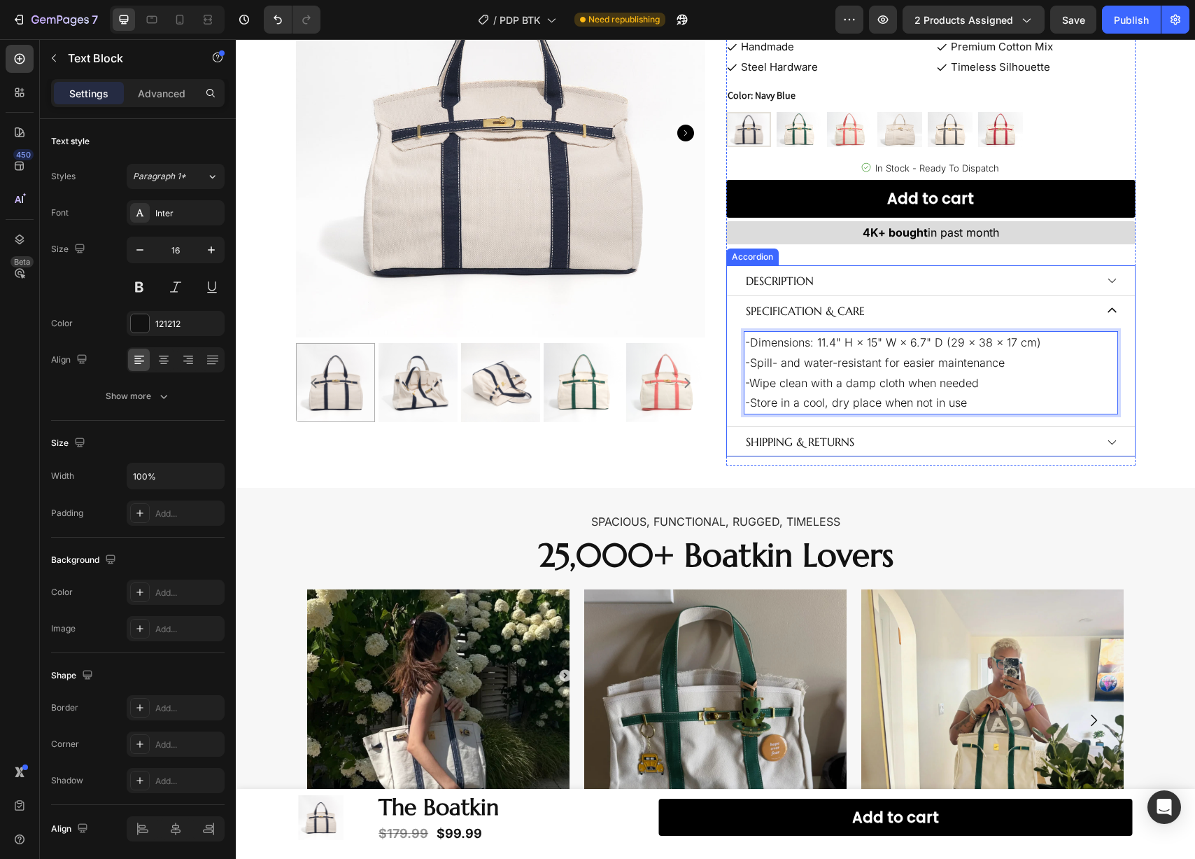
click at [800, 311] on p "Specification & care" at bounding box center [805, 311] width 119 height 20
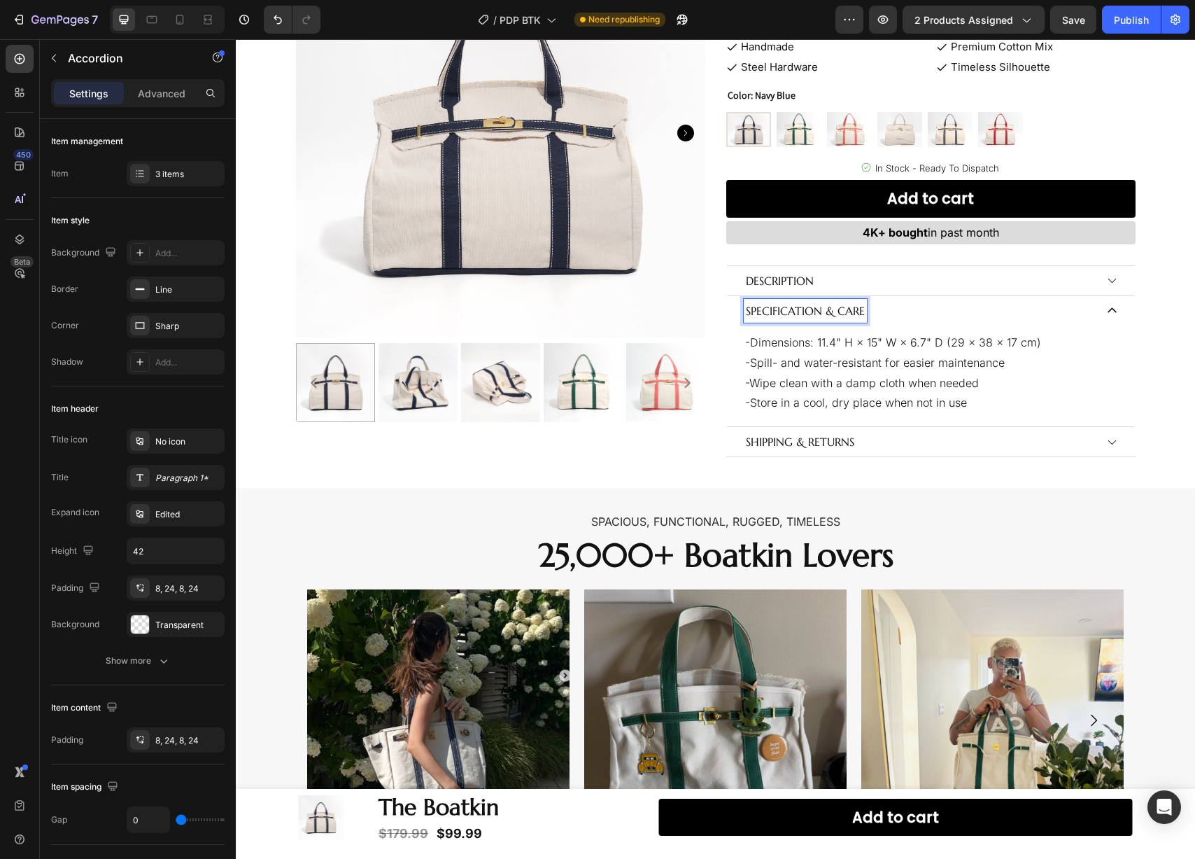
click at [818, 311] on p "Specification & care" at bounding box center [805, 311] width 119 height 20
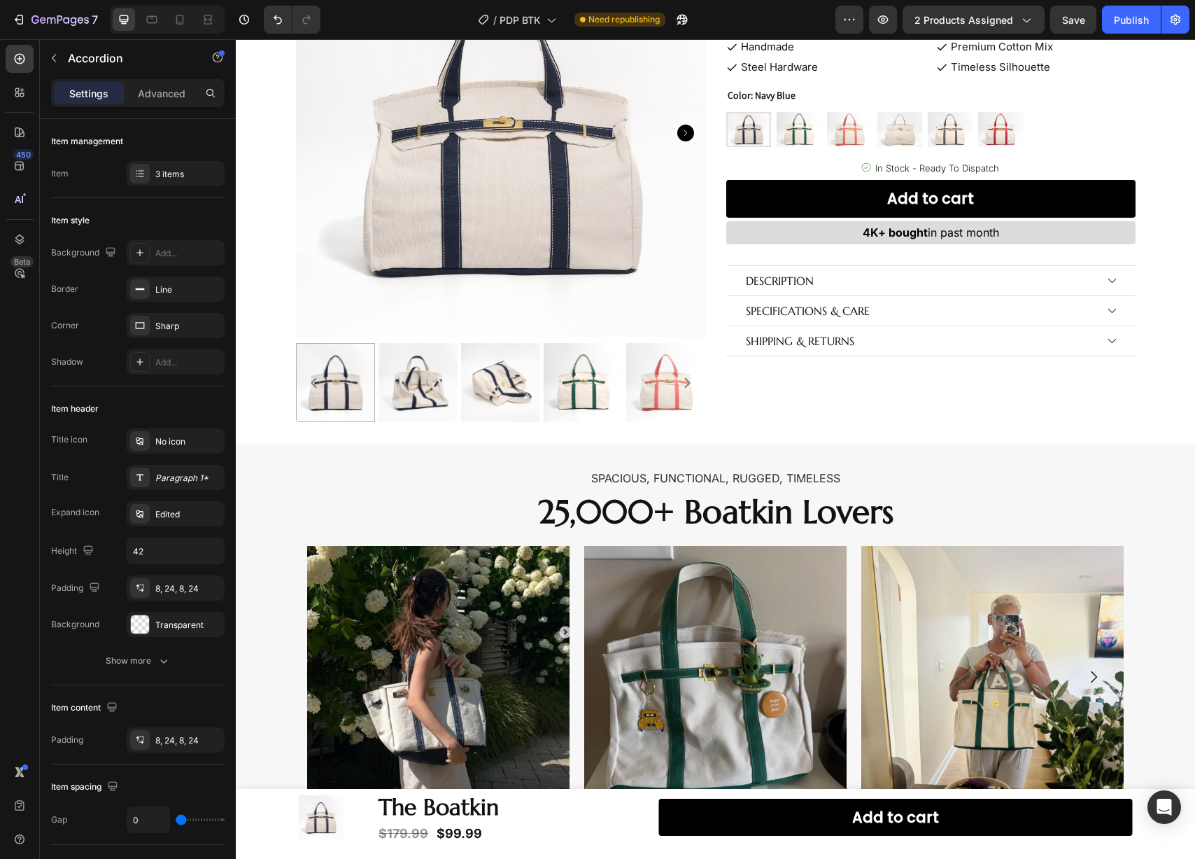
click at [898, 320] on div "Specifications & care" at bounding box center [919, 311] width 351 height 24
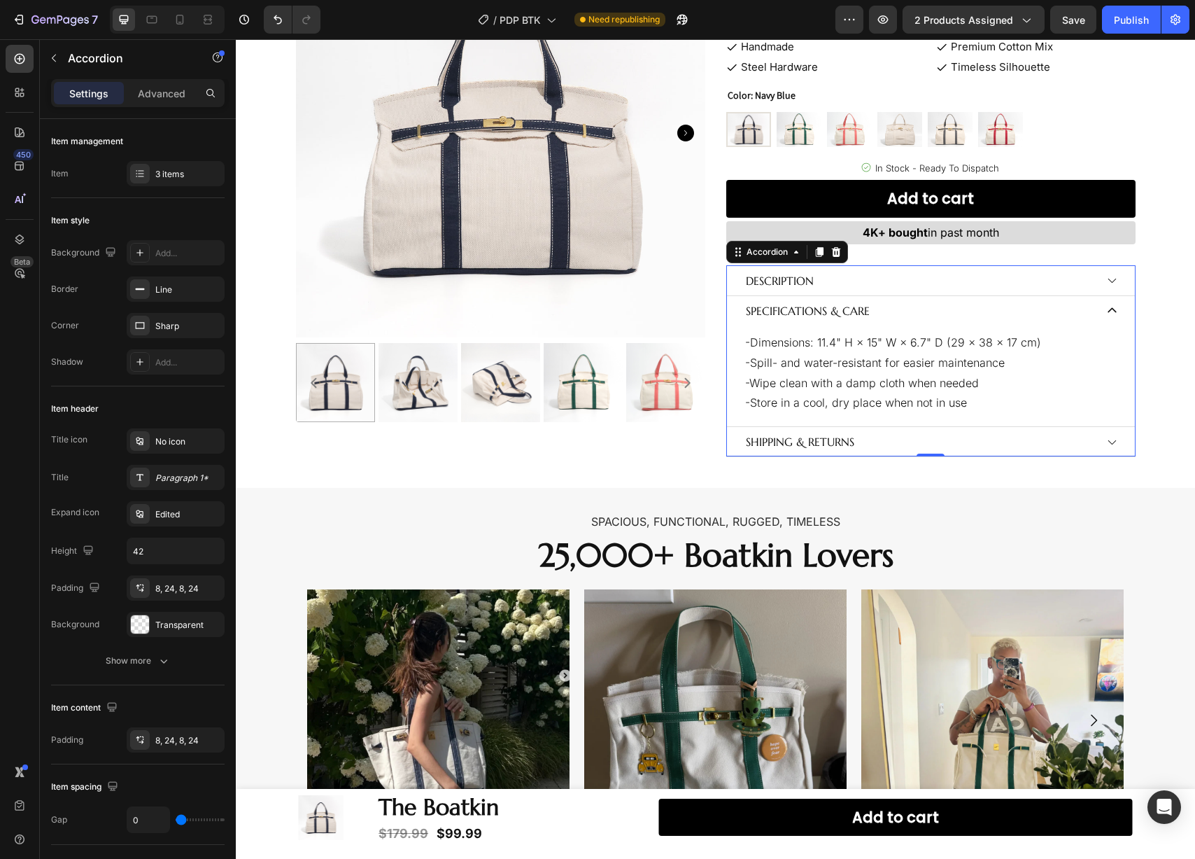
click at [898, 318] on div "Specifications & care" at bounding box center [919, 311] width 351 height 24
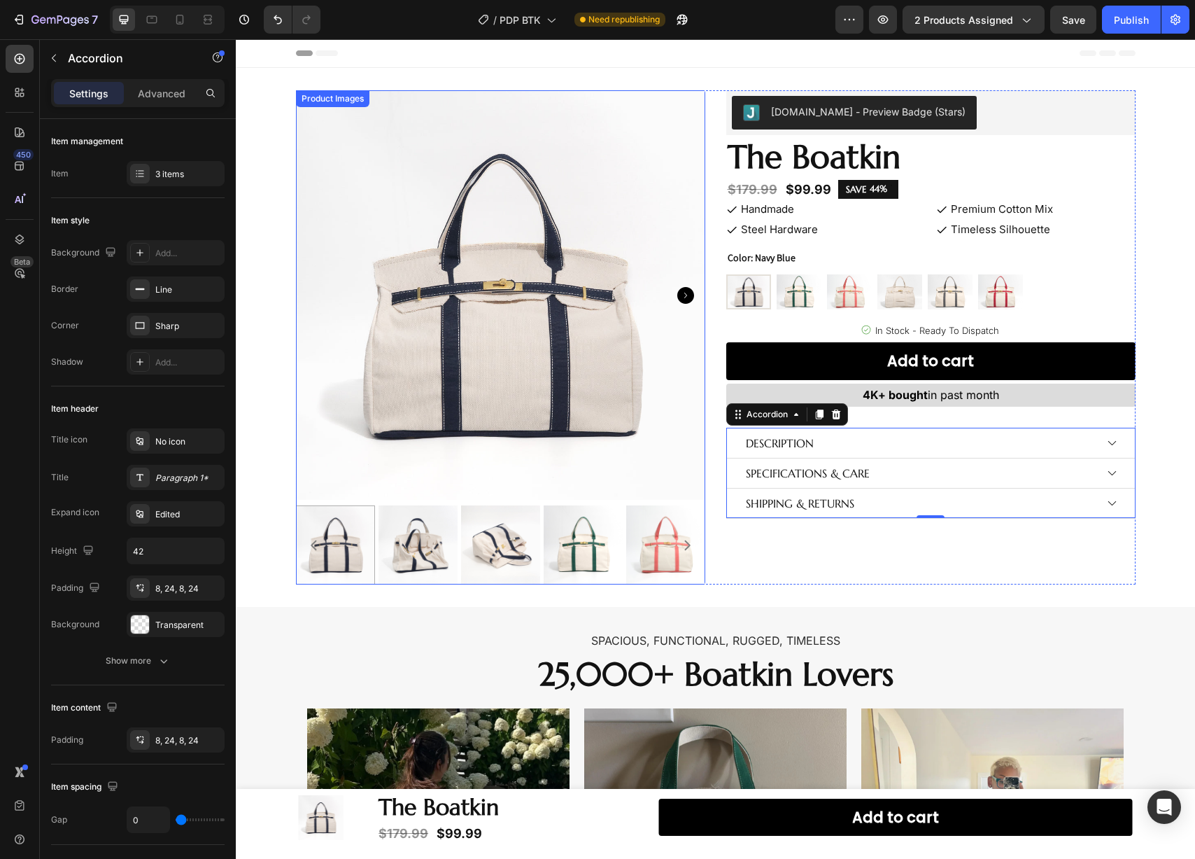
scroll to position [4, 0]
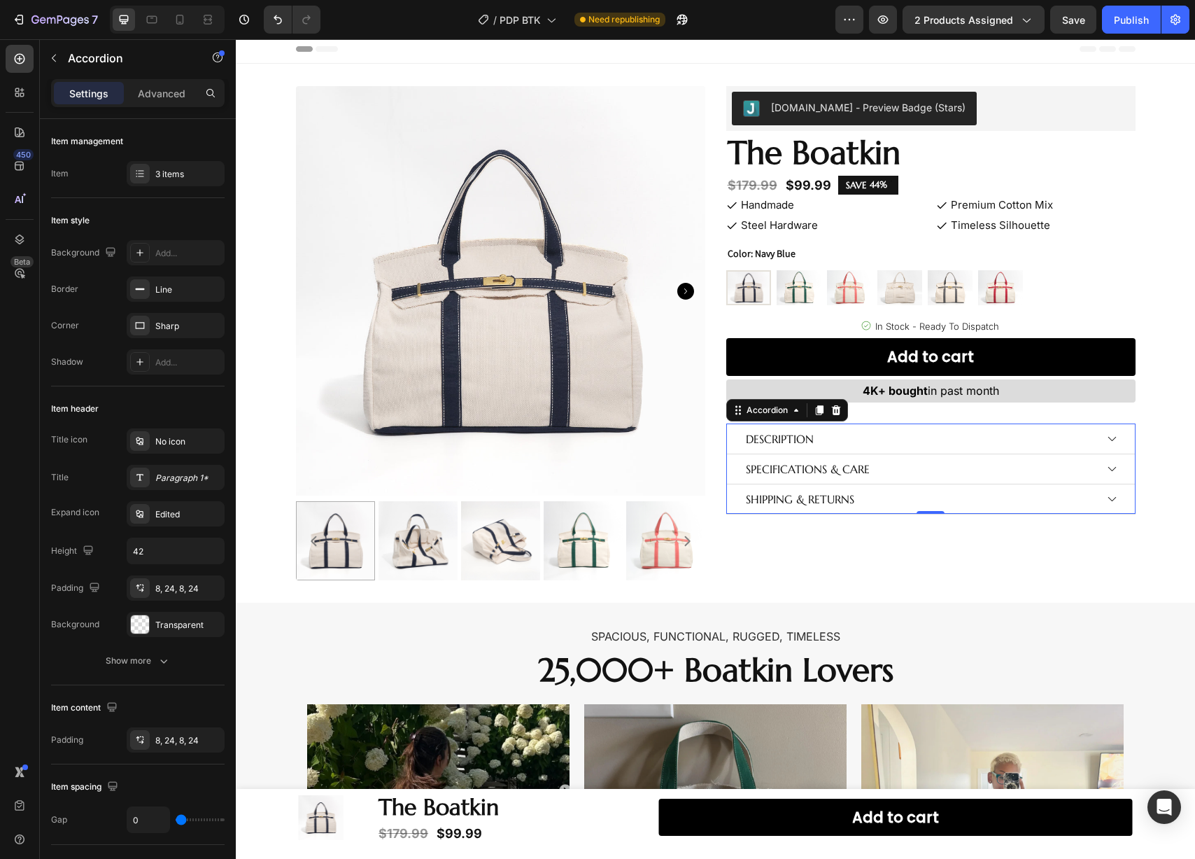
click at [1099, 437] on div "Description" at bounding box center [931, 438] width 408 height 29
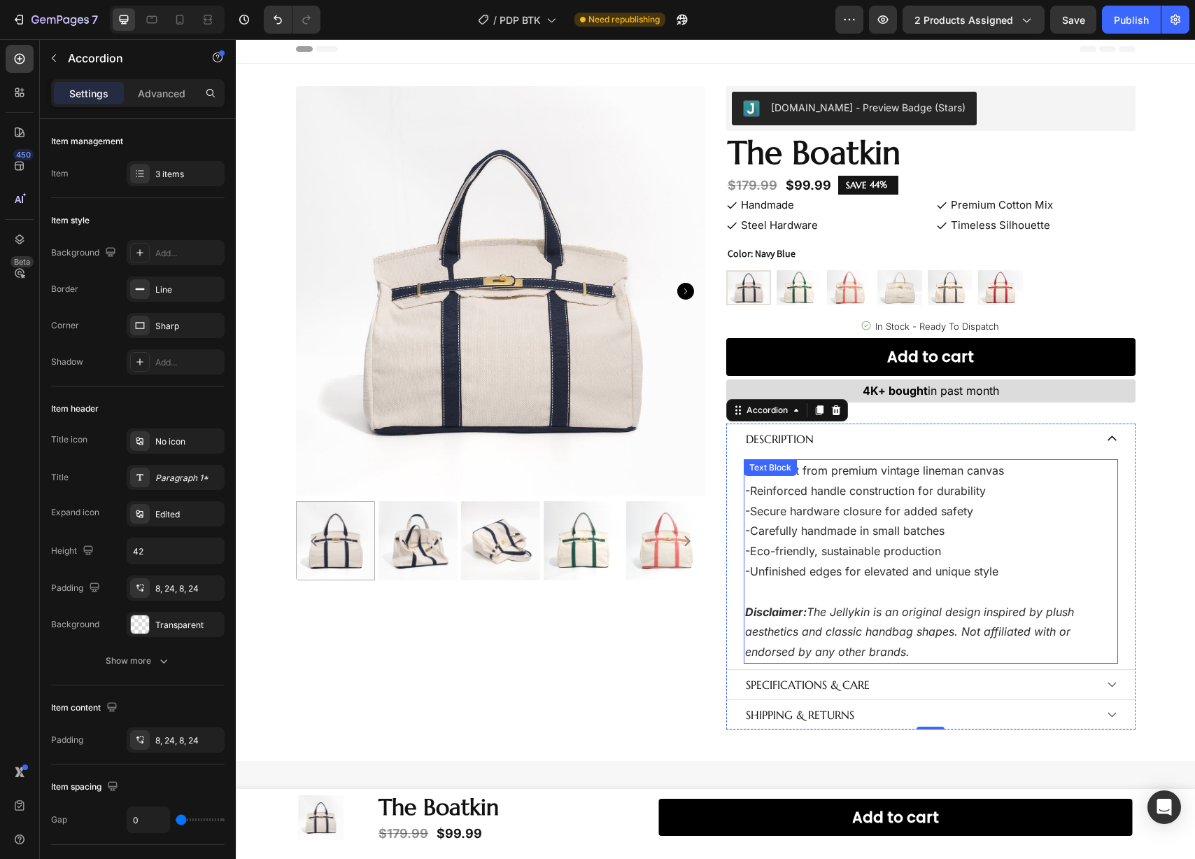
click at [861, 602] on p "-Eco-friendly, sustainable production -Unfinished edges for elevated and unique…" at bounding box center [931, 601] width 372 height 121
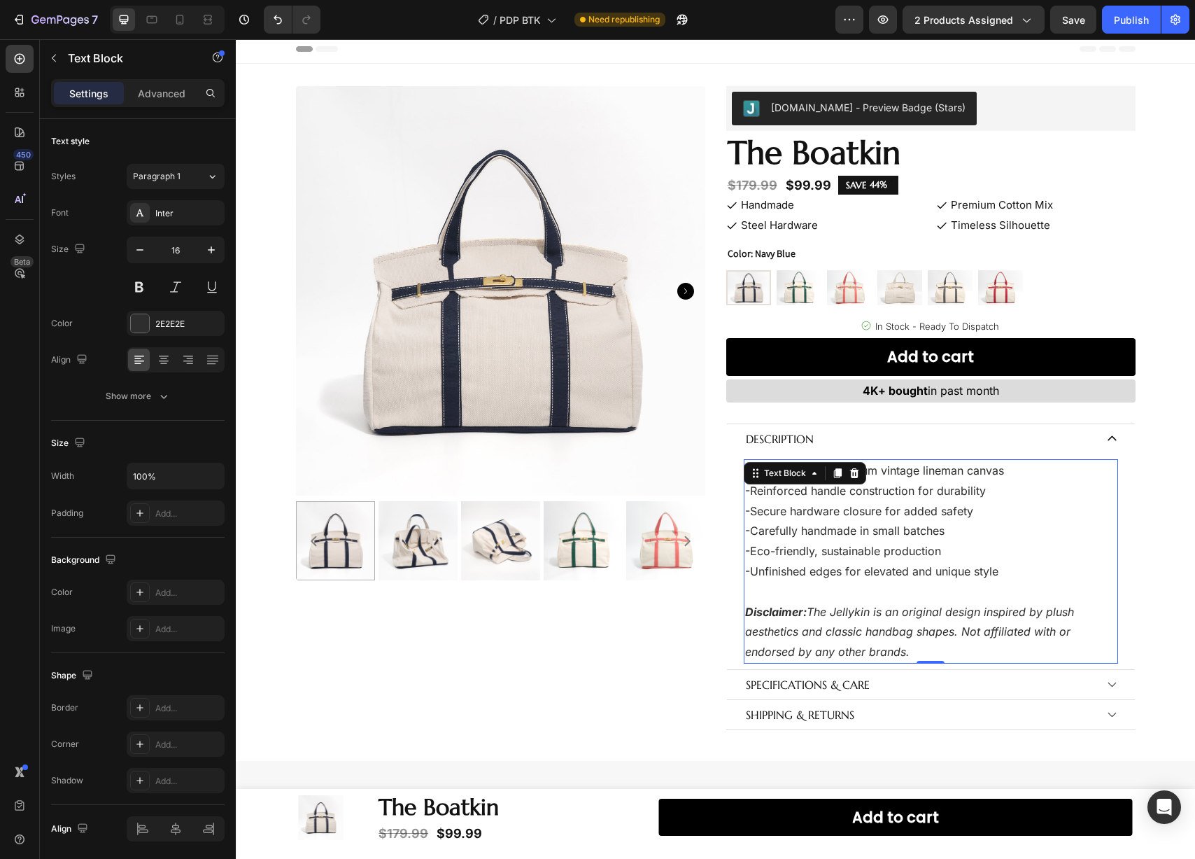
click at [859, 609] on icon "Disclaimer: The Jellykin is an original design inspired by plush aesthetics and…" at bounding box center [909, 632] width 329 height 55
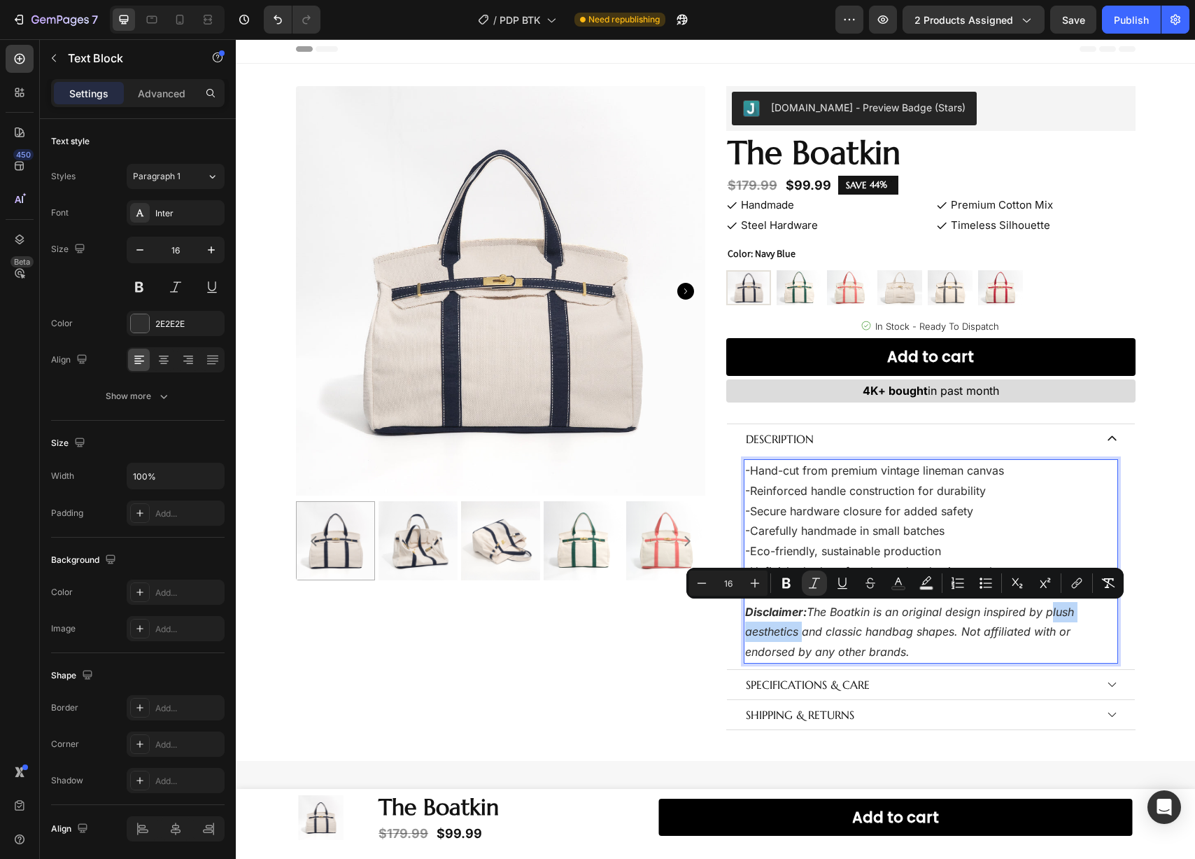
drag, startPoint x: 1041, startPoint y: 613, endPoint x: 794, endPoint y: 636, distance: 248.1
click at [794, 636] on icon "Disclaimer: The Boatkin is an original design inspired by plush aesthetics and …" at bounding box center [909, 632] width 329 height 55
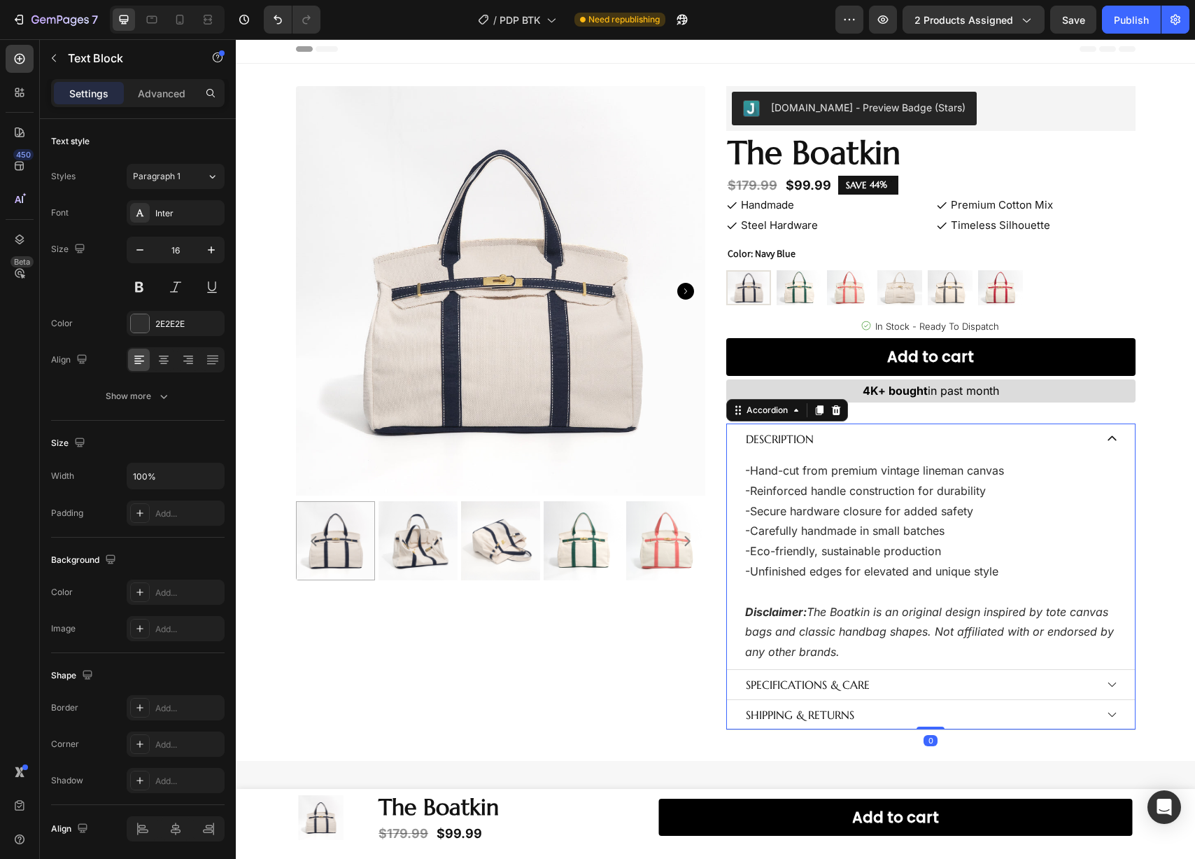
click at [1074, 440] on div "Description" at bounding box center [919, 439] width 351 height 24
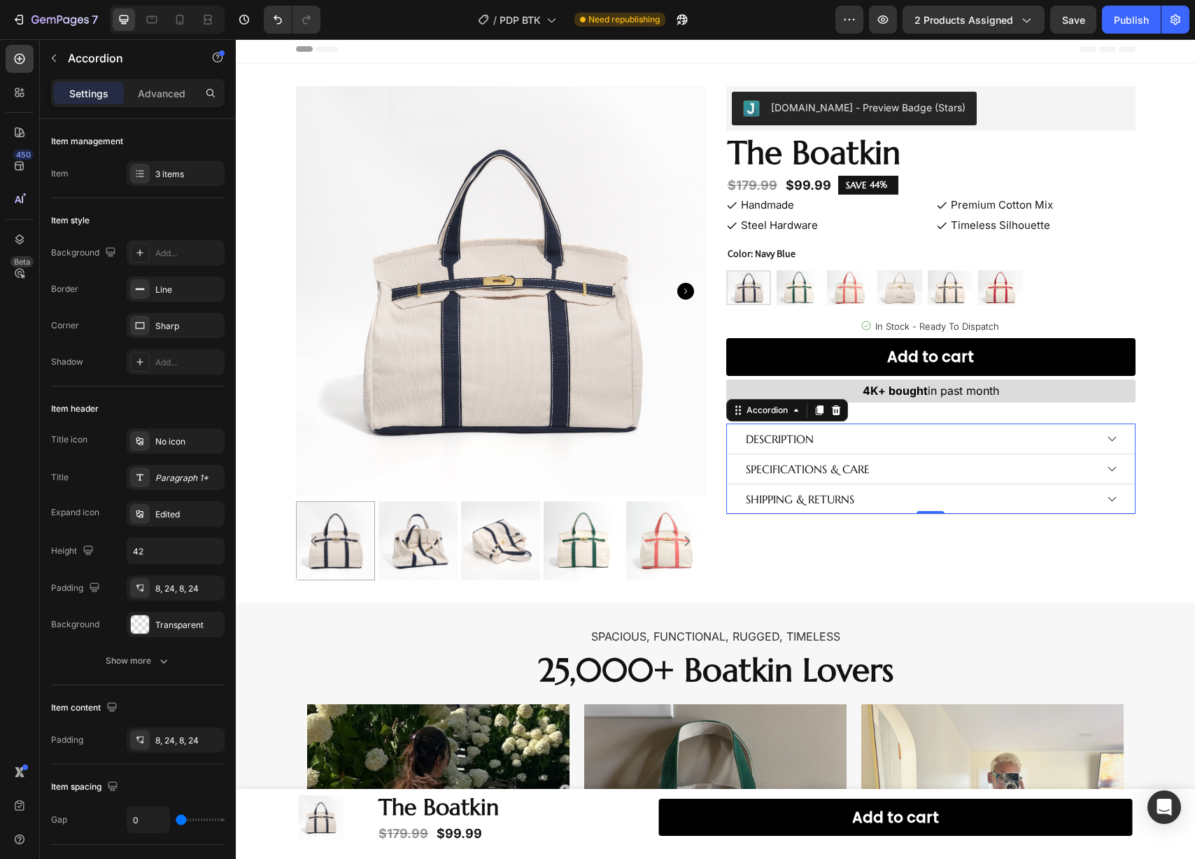
click at [1115, 460] on div "Specifications & care" at bounding box center [931, 468] width 408 height 29
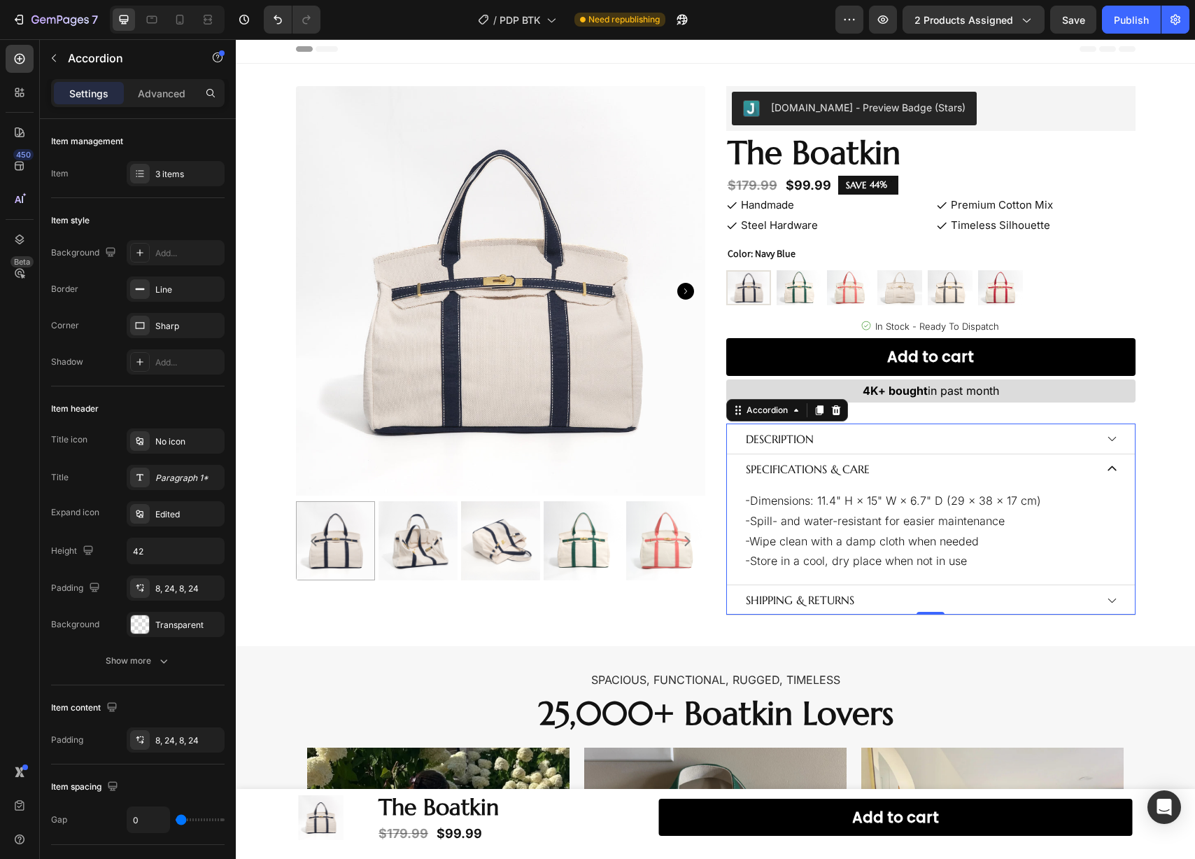
click at [1111, 444] on div "Description" at bounding box center [931, 438] width 408 height 29
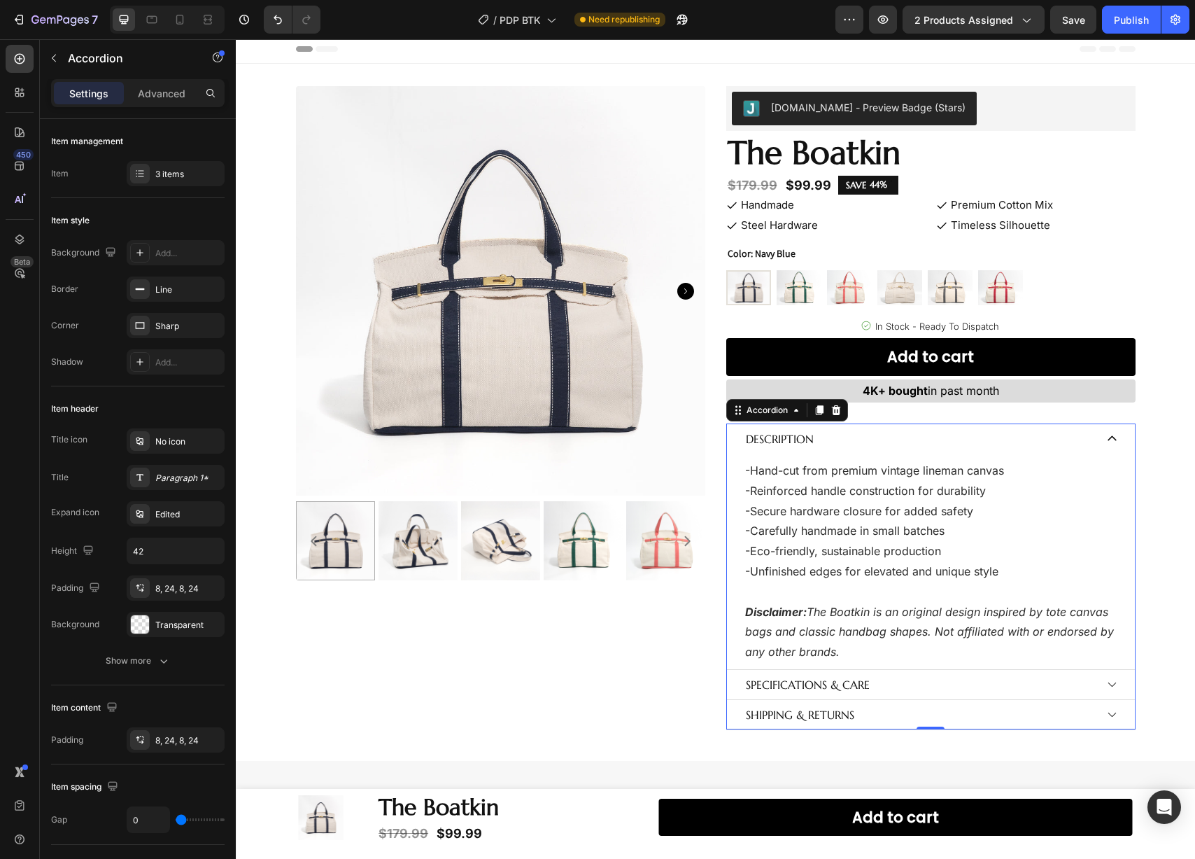
click at [1110, 442] on icon at bounding box center [1112, 438] width 12 height 12
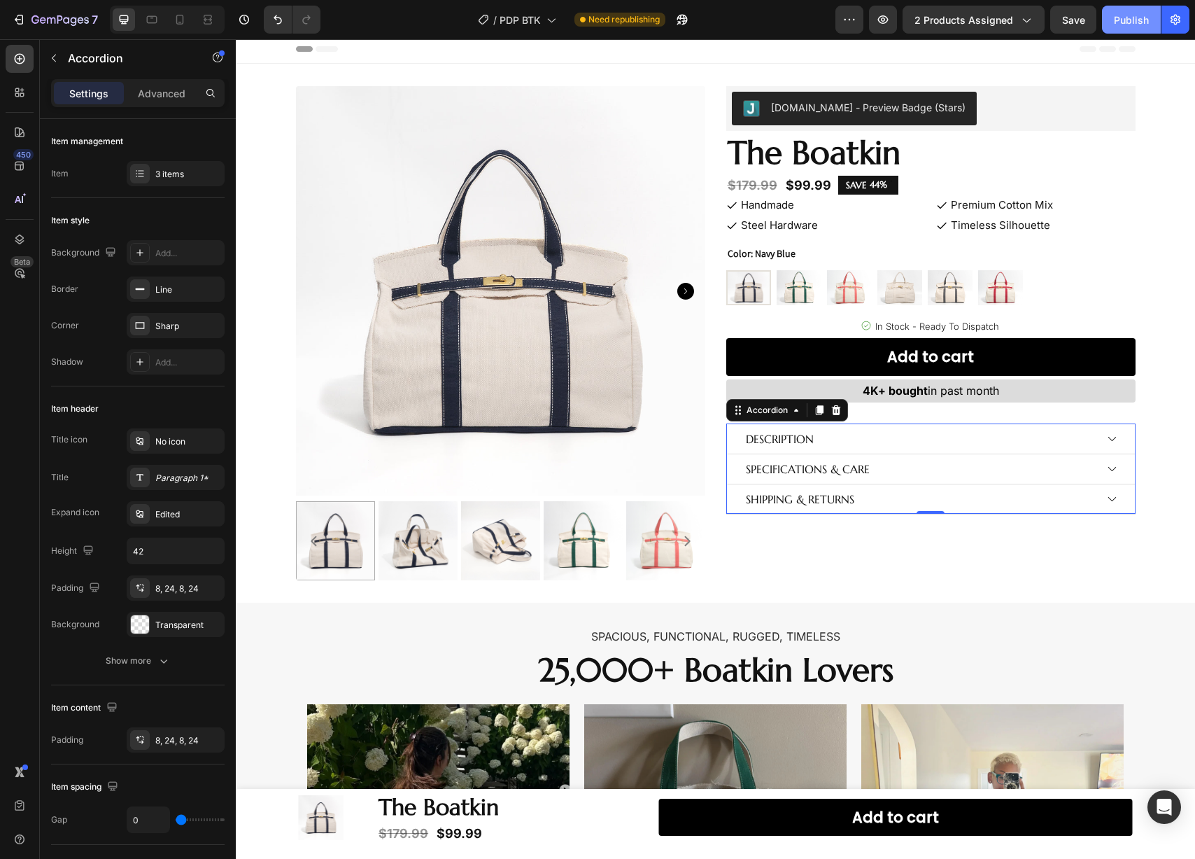
click at [1125, 15] on div "Publish" at bounding box center [1131, 20] width 35 height 15
